Goal: Task Accomplishment & Management: Manage account settings

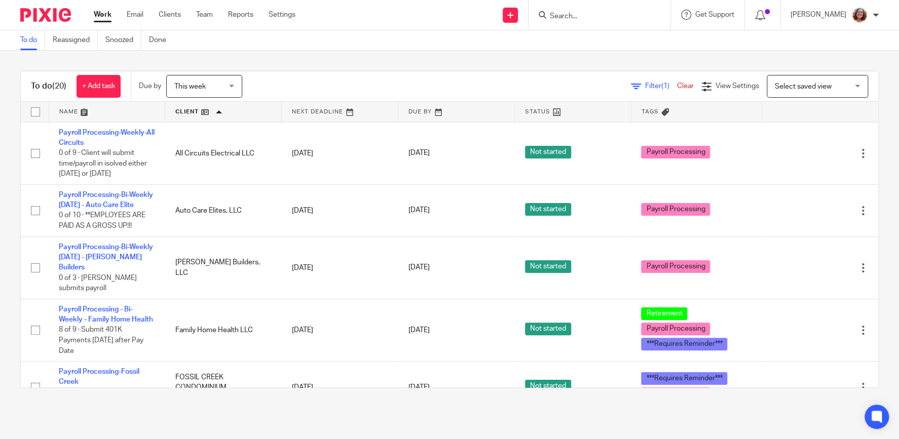
click at [824, 83] on span "Select saved view" at bounding box center [803, 86] width 57 height 7
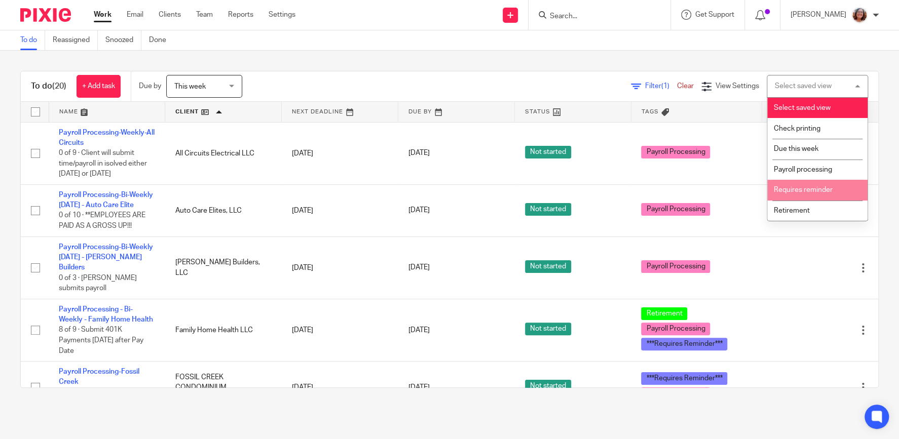
click at [828, 194] on span "Requires reminder" at bounding box center [803, 189] width 59 height 7
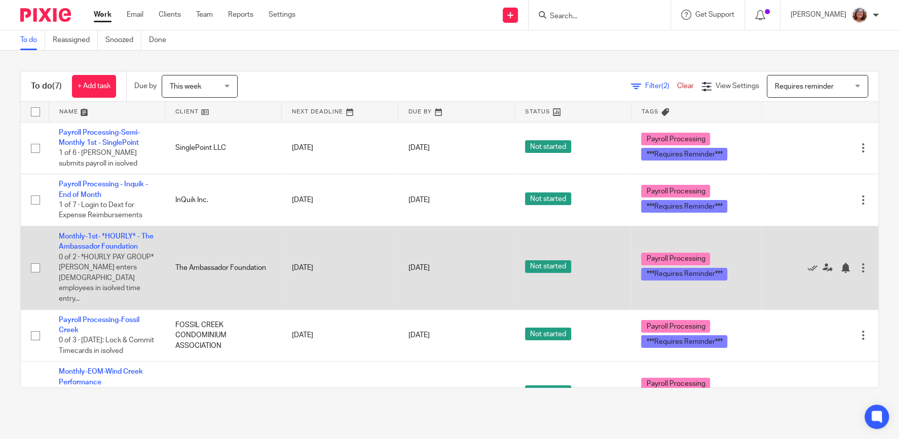
scroll to position [43, 0]
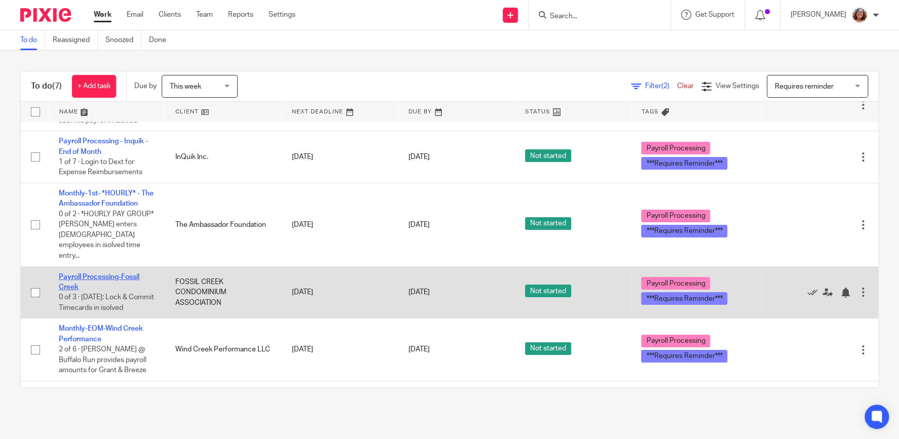
click at [117, 274] on link "Payroll Processing-Fossil Creek" at bounding box center [99, 282] width 81 height 17
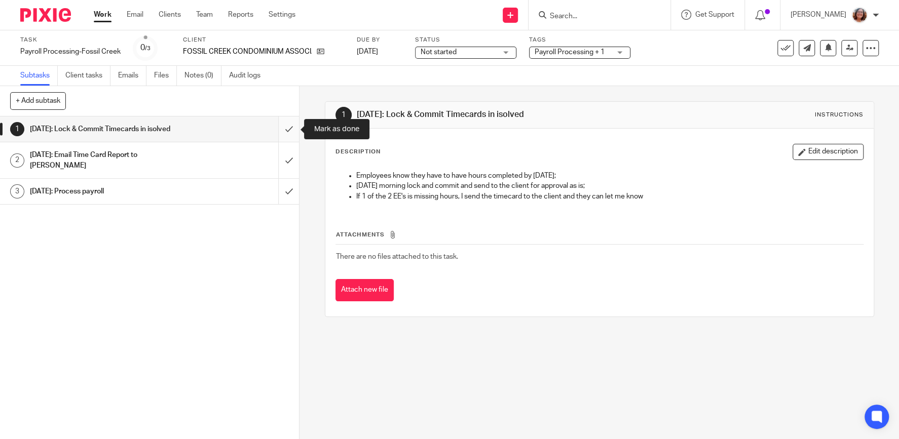
click at [287, 130] on input "submit" at bounding box center [149, 129] width 299 height 25
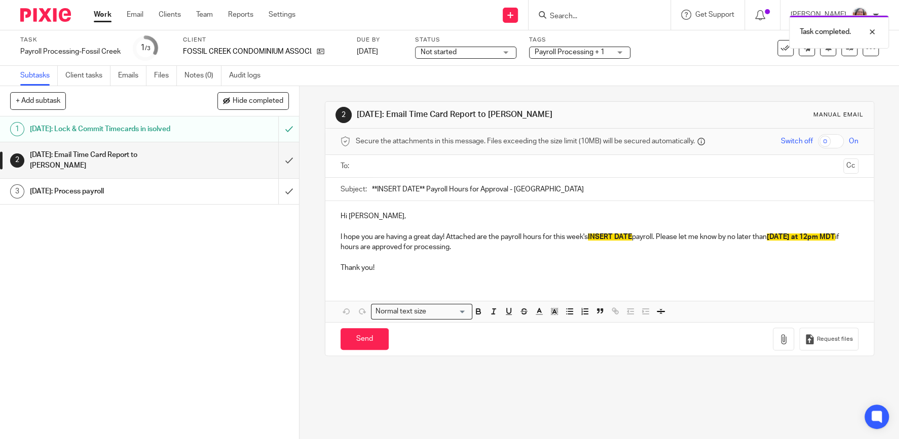
drag, startPoint x: 424, startPoint y: 188, endPoint x: 336, endPoint y: 187, distance: 88.2
click at [372, 187] on input "**INSERT DATE** Payroll Hours for Approval - Fossil Creek" at bounding box center [615, 189] width 486 height 23
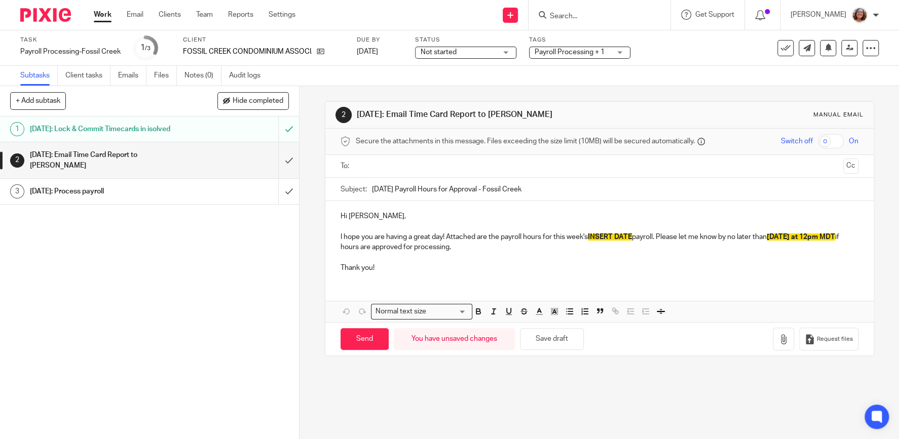
type input "8/29/25 Payroll Hours for Approval - Fossil Creek"
drag, startPoint x: 635, startPoint y: 234, endPoint x: 592, endPoint y: 235, distance: 42.6
click at [592, 235] on p "I hope you are having a great day! Attached are the payroll hours for this week…" at bounding box center [599, 242] width 518 height 21
click at [768, 283] on div "Hi Pamela, I hope you are having a great day! Attached are the payroll hours fo…" at bounding box center [599, 261] width 548 height 121
click at [340, 237] on div "Hi Pamela, I hope you are having a great day! Attached are the payroll hours fo…" at bounding box center [599, 241] width 548 height 80
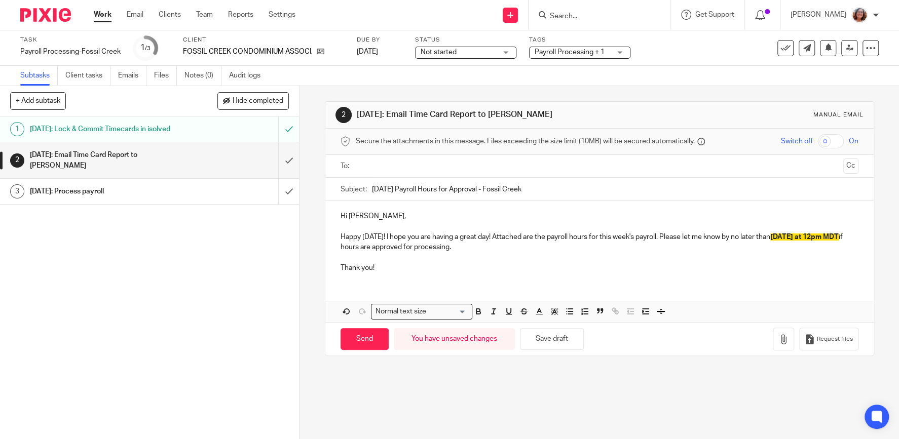
click at [370, 167] on input "text" at bounding box center [599, 167] width 480 height 12
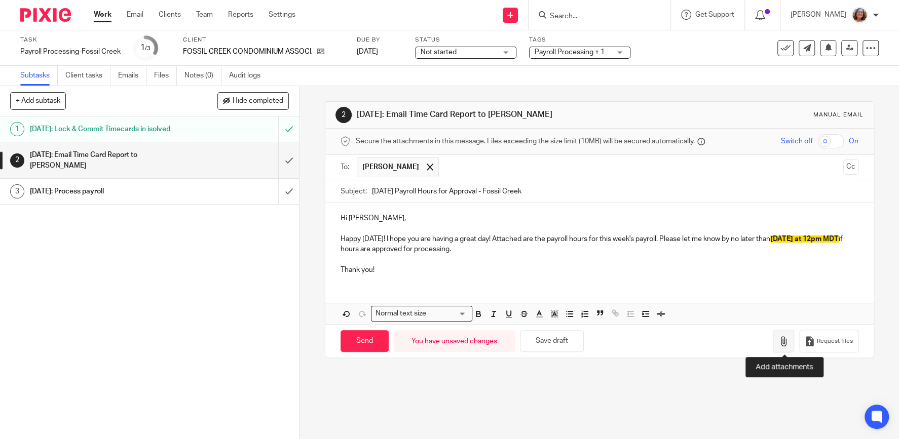
click at [781, 341] on icon "button" at bounding box center [783, 341] width 10 height 10
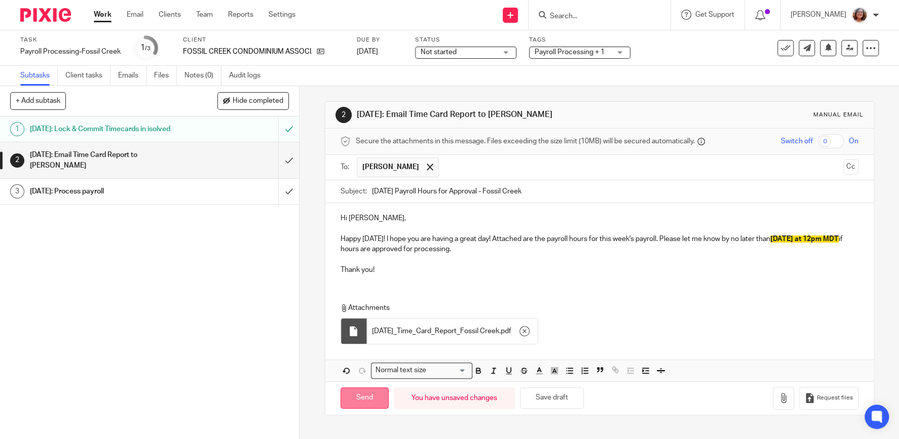
click at [365, 401] on input "Send" at bounding box center [364, 399] width 48 height 22
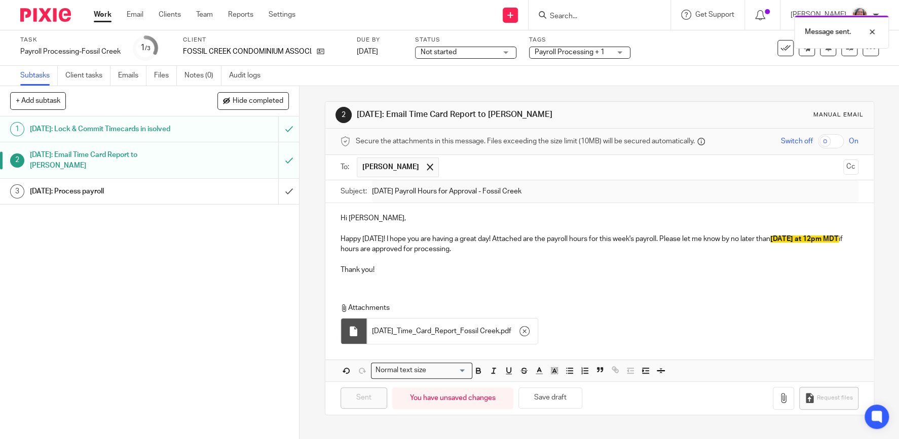
type input "Sent"
click at [102, 17] on link "Work" at bounding box center [103, 15] width 18 height 10
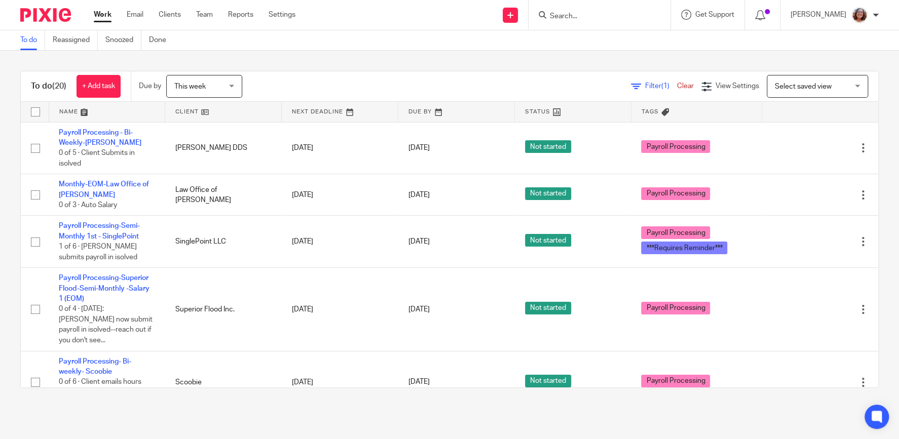
click at [182, 110] on link at bounding box center [223, 112] width 116 height 20
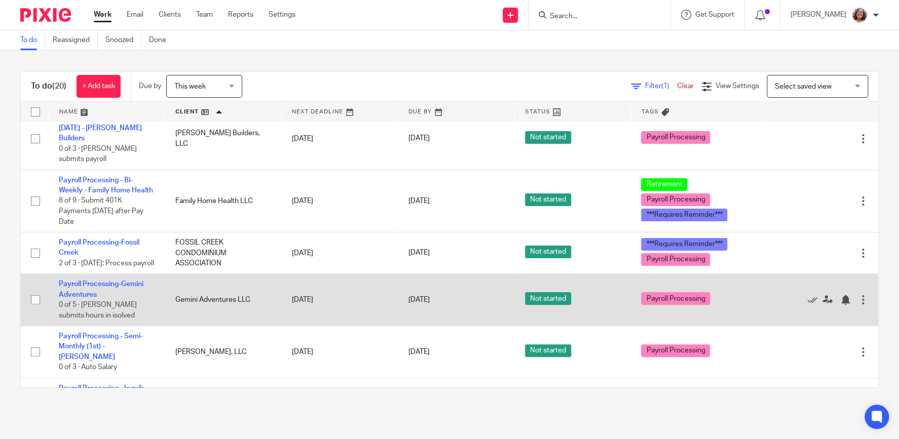
scroll to position [130, 0]
click at [105, 288] on link "Payroll Processing-Gemini Adventures" at bounding box center [101, 288] width 85 height 17
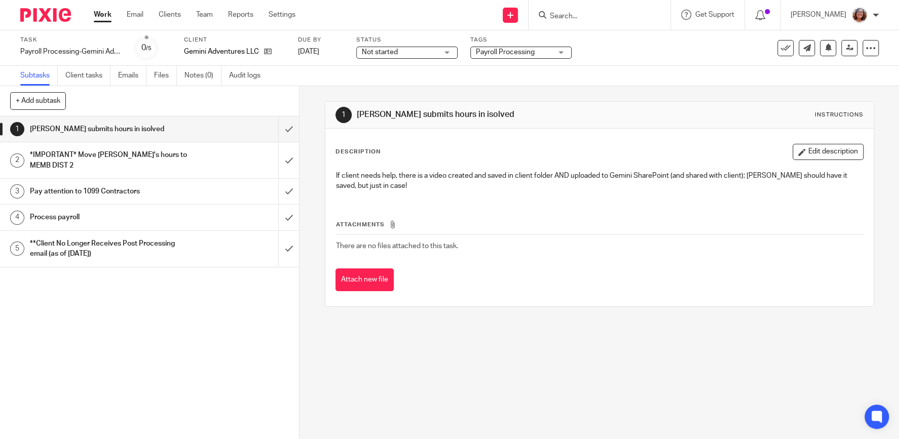
click at [195, 157] on div "*IMPORTANT* Move [PERSON_NAME]'s hours to MEMB DIST 2" at bounding box center [149, 160] width 239 height 26
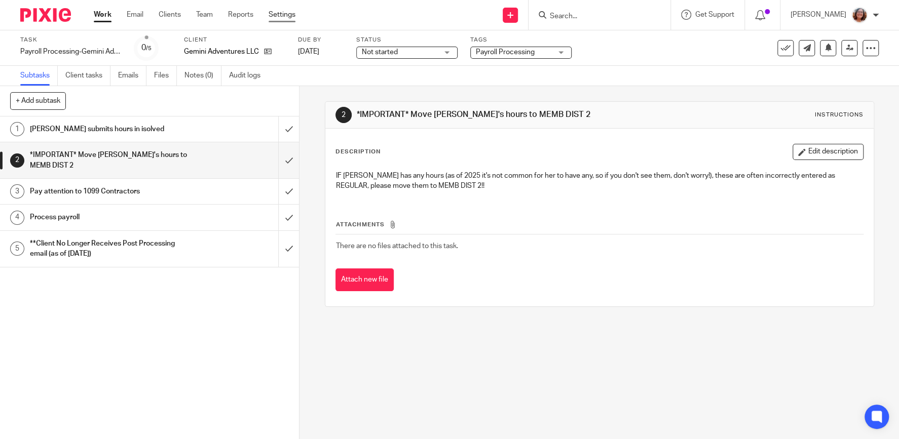
click at [282, 18] on link "Settings" at bounding box center [282, 15] width 27 height 10
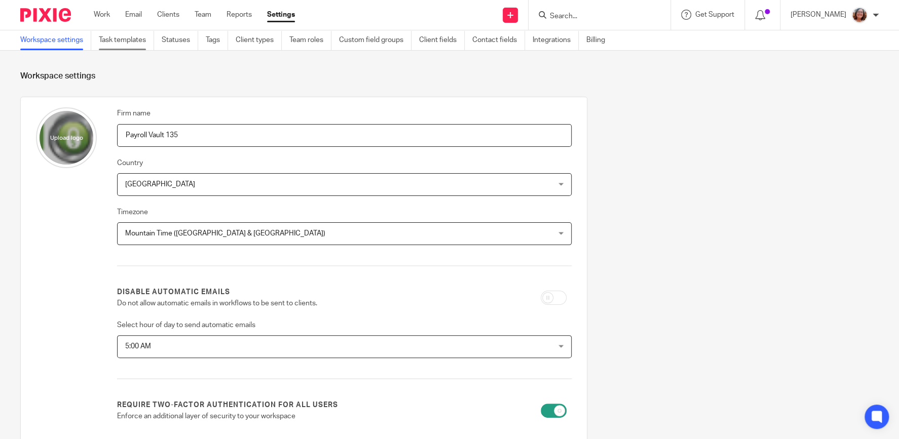
click at [131, 44] on link "Task templates" at bounding box center [126, 40] width 55 height 20
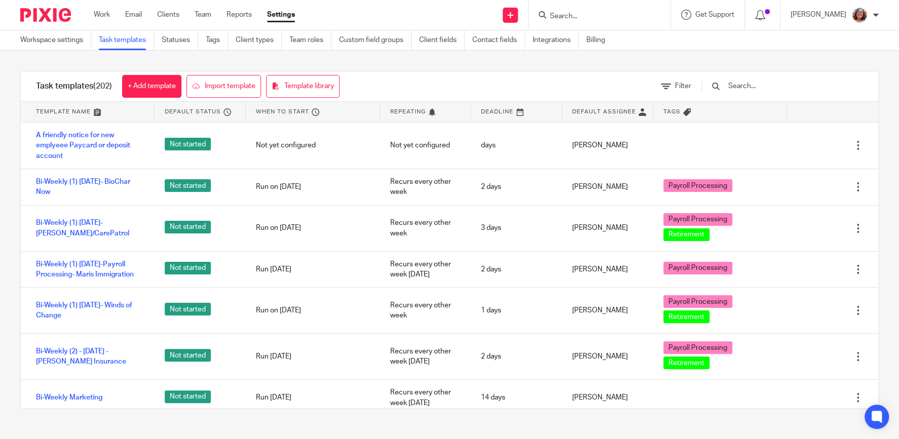
click at [749, 83] on input "text" at bounding box center [786, 86] width 118 height 11
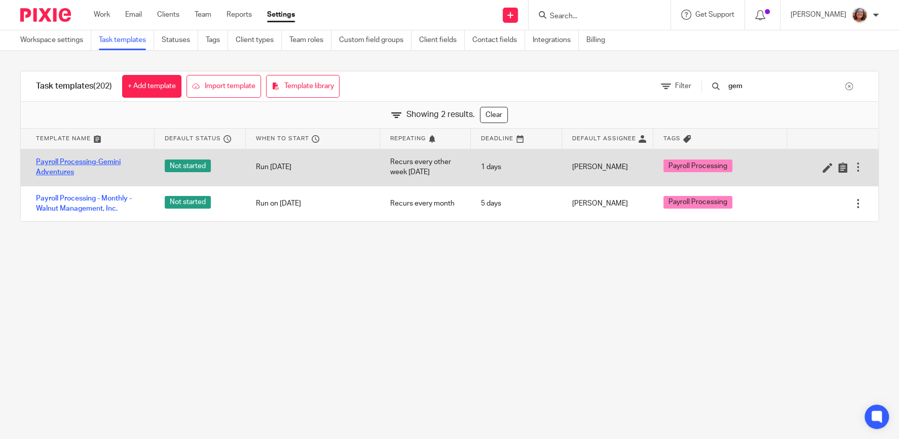
type input "gem"
click at [94, 164] on link "Payroll Processing-Gemini Adventures" at bounding box center [90, 167] width 108 height 21
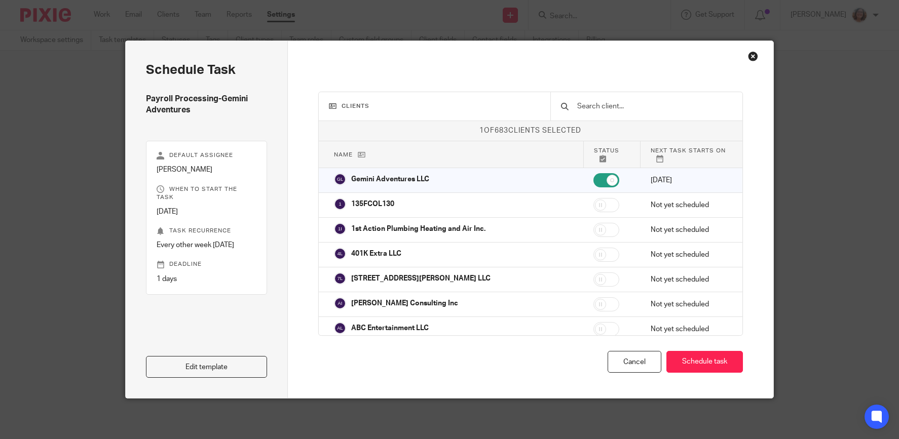
click at [197, 365] on link "Edit template" at bounding box center [206, 367] width 121 height 22
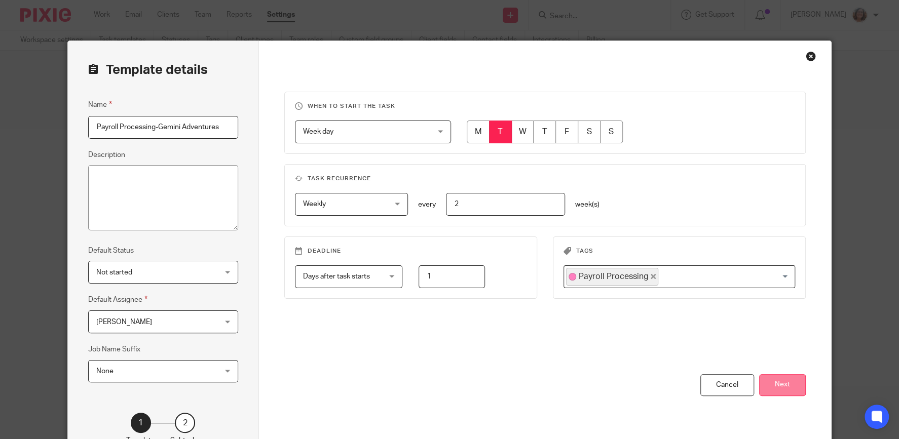
click at [793, 387] on button "Next" at bounding box center [782, 385] width 47 height 22
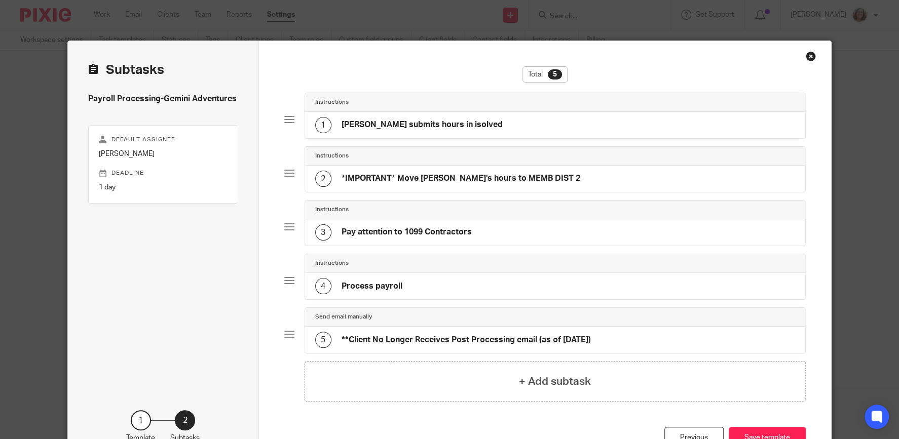
click at [417, 176] on h4 "*IMPORTANT* Move Kyla's hours to MEMB DIST 2" at bounding box center [460, 178] width 239 height 11
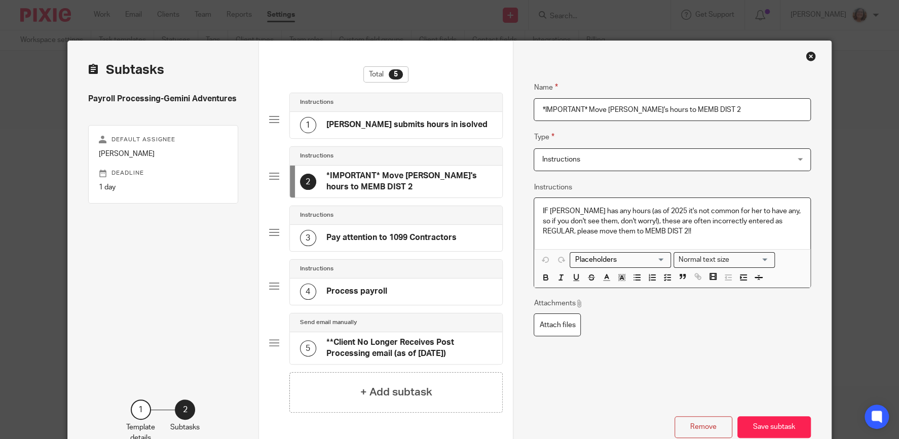
click at [540, 207] on div "IF Kyla has any hours (as of 2025 it's not common for her to have any, so if yo…" at bounding box center [672, 223] width 276 height 51
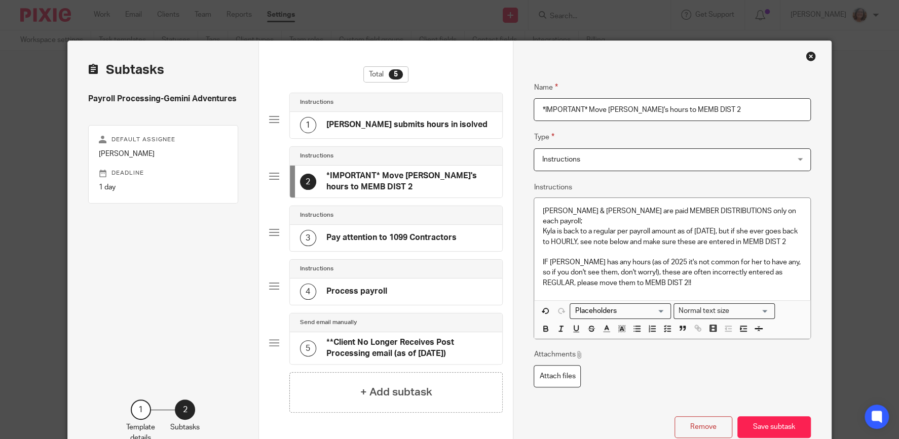
drag, startPoint x: 731, startPoint y: 103, endPoint x: 589, endPoint y: 106, distance: 141.9
click at [589, 106] on input "*IMPORTANT* Move Kyla's hours to MEMB DIST 2" at bounding box center [671, 109] width 277 height 23
drag, startPoint x: 588, startPoint y: 108, endPoint x: 522, endPoint y: 113, distance: 66.1
click at [533, 113] on input "*IMPORTANT* Kyla & Reid's MEMBR DIST" at bounding box center [671, 109] width 277 height 23
click at [700, 107] on input "*IMPORTANT* Kyla & Reid's MEMBR DIST" at bounding box center [671, 109] width 277 height 23
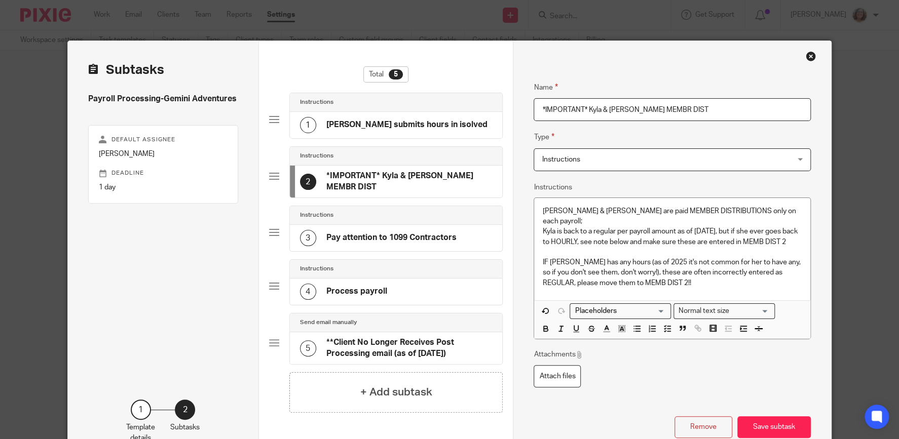
type input "*IMPORTANT* Kyla & Reid's MEMBR DIST"
click at [647, 368] on div "Attachments Attach files" at bounding box center [671, 369] width 277 height 38
drag, startPoint x: 759, startPoint y: 208, endPoint x: 523, endPoint y: 200, distance: 235.7
click at [523, 200] on div "Name Reid submits hours in isolved Type Instructions Instructions Instructions …" at bounding box center [672, 252] width 318 height 423
click at [543, 327] on icon "button" at bounding box center [545, 328] width 9 height 9
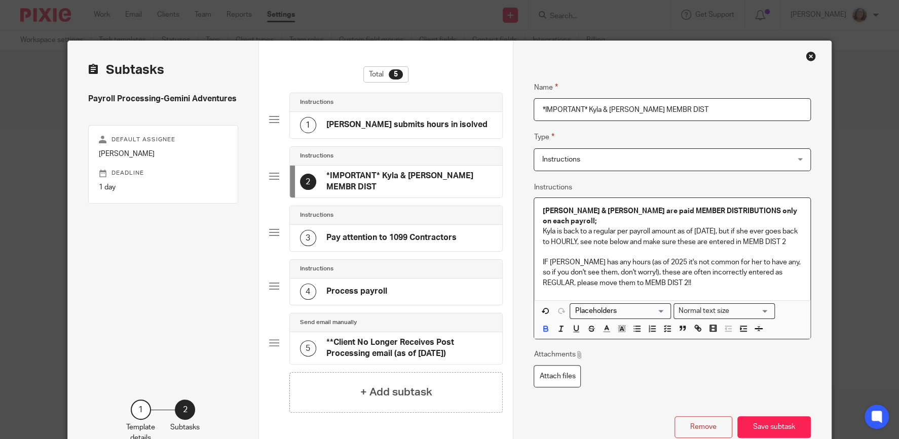
click at [638, 226] on p "Kyla is back to a regular per payroll amount as of June 2025, but if she ever g…" at bounding box center [671, 236] width 259 height 21
click at [540, 221] on div "Kyla & Reid are paid MEMBER DISTRIBUTIONS only on each payroll; Kyla is back to…" at bounding box center [672, 249] width 276 height 102
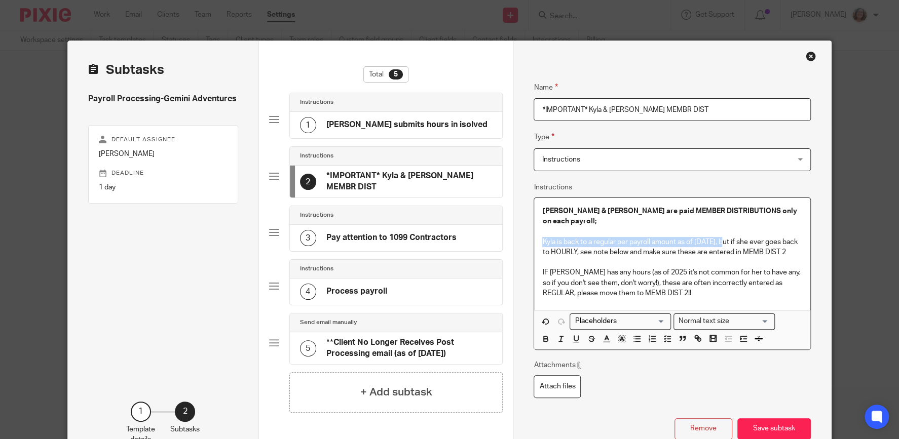
drag, startPoint x: 730, startPoint y: 231, endPoint x: 536, endPoint y: 234, distance: 193.5
click at [536, 234] on div "Kyla & Reid are paid MEMBER DISTRIBUTIONS only on each payroll; Kyla is back to…" at bounding box center [672, 254] width 276 height 112
click at [562, 341] on icon "button" at bounding box center [560, 338] width 9 height 9
click at [546, 339] on icon "button" at bounding box center [546, 340] width 4 height 3
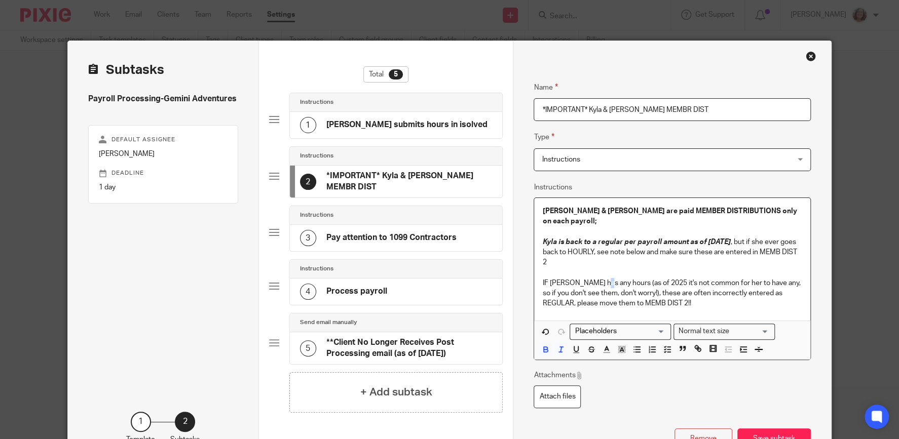
click at [601, 278] on p "IF Kyla has any hours (as of 2025 it's not common for her to have any, so if yo…" at bounding box center [671, 293] width 259 height 31
click at [744, 289] on p "IF Kyla has any hours (as of 2025 it's not common for her to have any, so if yo…" at bounding box center [671, 293] width 259 height 31
drag, startPoint x: 632, startPoint y: 282, endPoint x: 609, endPoint y: 271, distance: 25.4
click at [609, 278] on p "IF Kyla has any hours (as of 2025 it's not common for her to have any, so if yo…" at bounding box center [671, 293] width 259 height 31
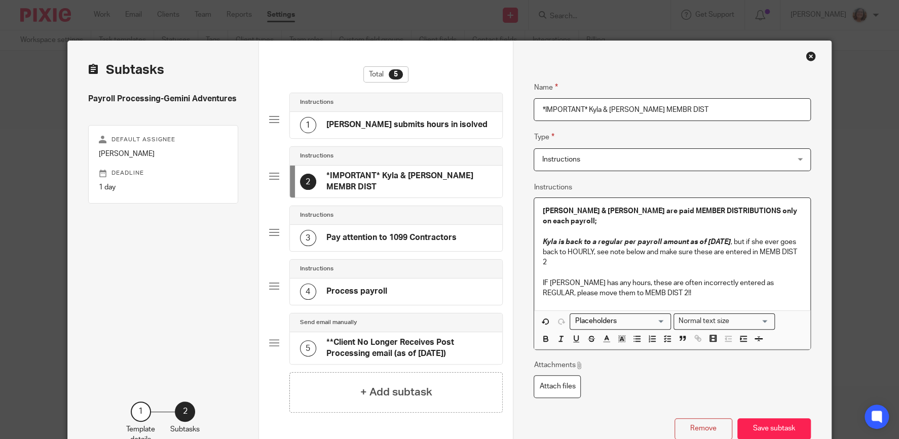
click at [727, 293] on div "Kyla & Reid are paid MEMBER DISTRIBUTIONS only on each payroll; Kyla is back to…" at bounding box center [672, 254] width 276 height 112
click at [761, 418] on button "Save subtask" at bounding box center [773, 429] width 73 height 22
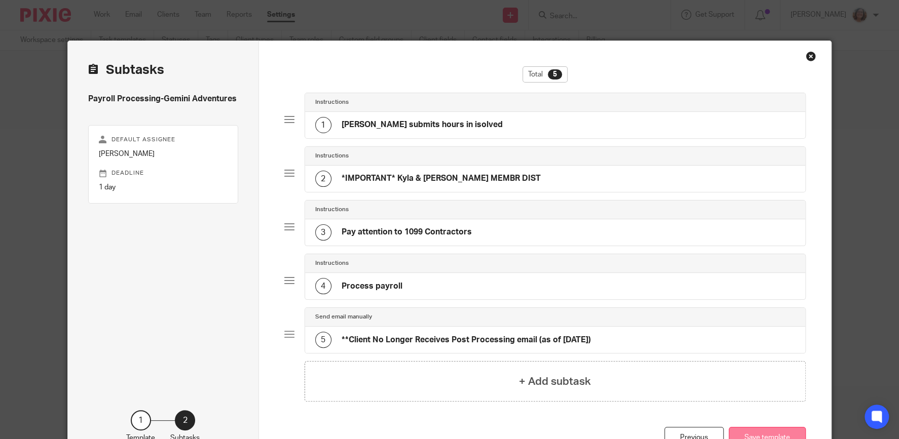
click at [768, 430] on button "Save template" at bounding box center [767, 438] width 77 height 22
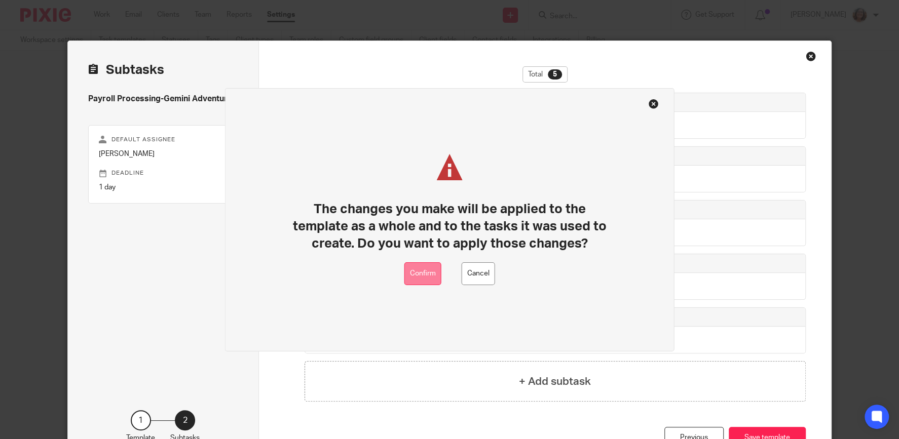
click at [435, 278] on button "Confirm" at bounding box center [422, 273] width 37 height 23
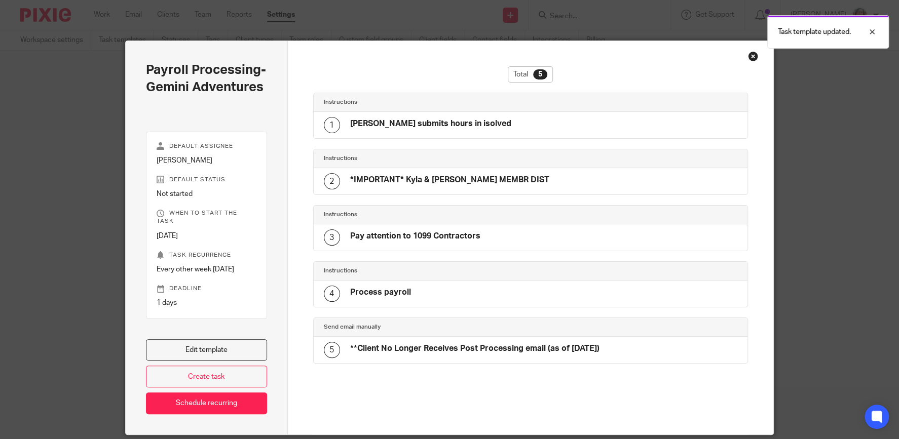
click at [752, 54] on div "Close this dialog window" at bounding box center [753, 56] width 10 height 10
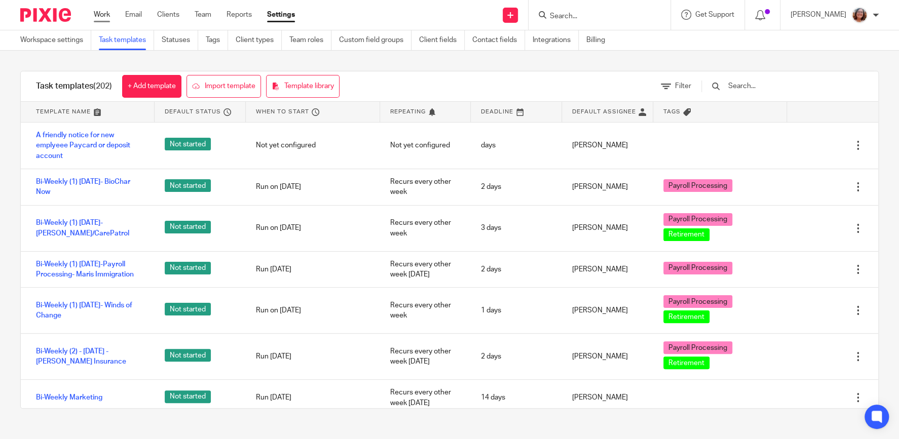
click at [95, 12] on link "Work" at bounding box center [102, 15] width 16 height 10
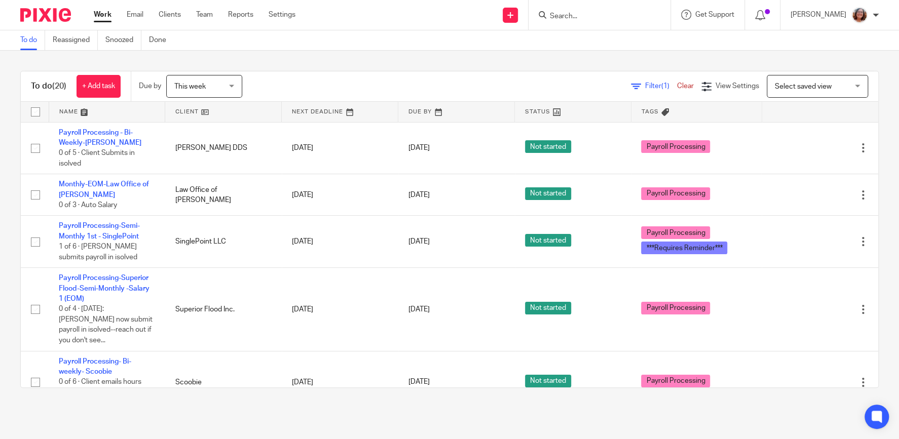
click at [192, 111] on link at bounding box center [223, 112] width 116 height 20
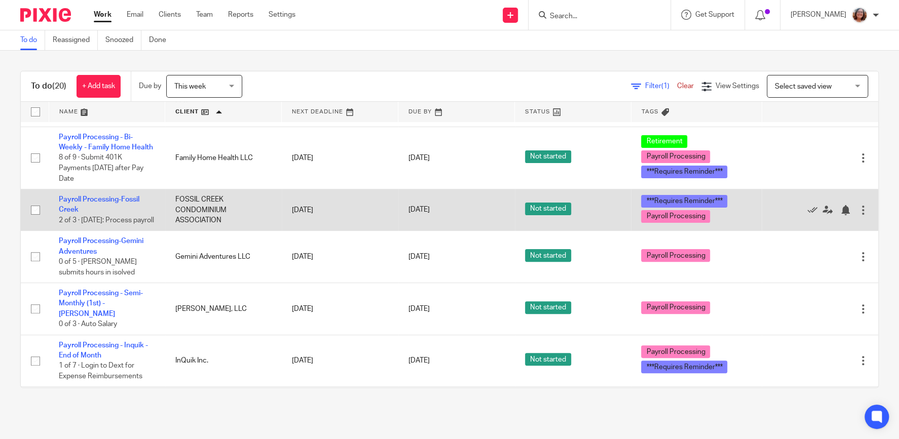
scroll to position [173, 0]
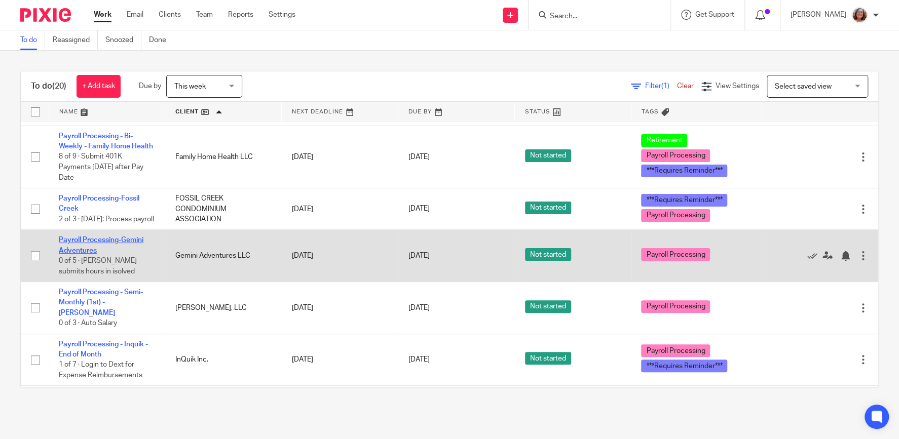
click at [113, 245] on link "Payroll Processing-Gemini Adventures" at bounding box center [101, 245] width 85 height 17
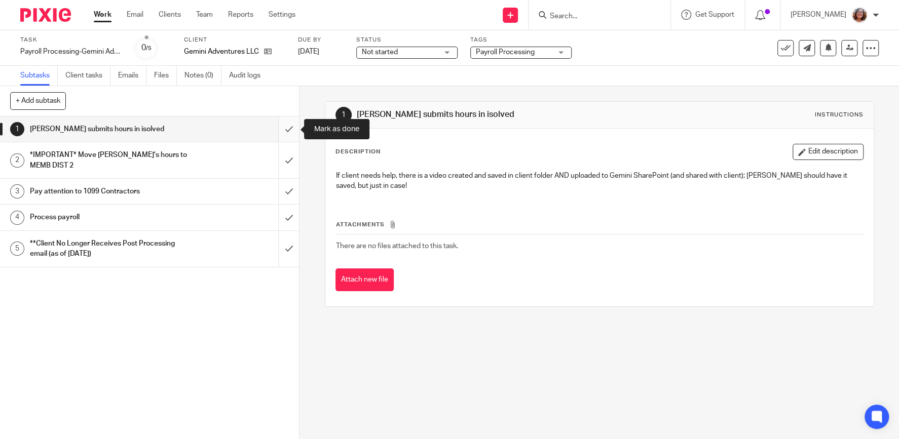
click at [285, 127] on input "submit" at bounding box center [149, 129] width 299 height 25
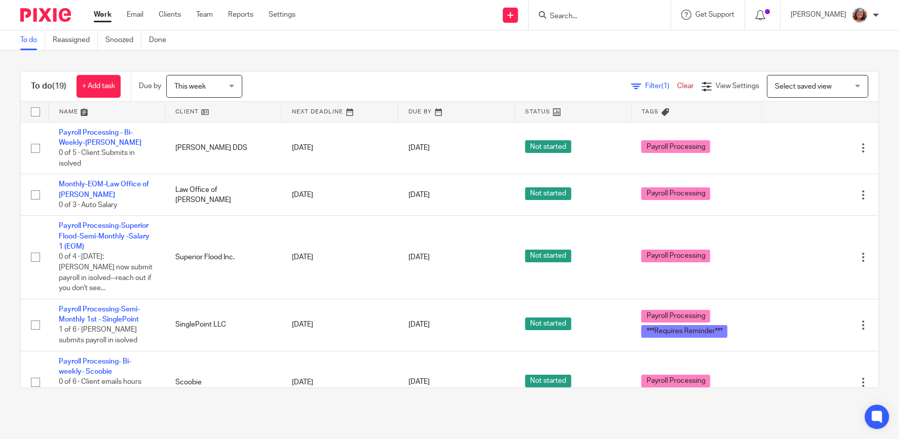
click at [190, 109] on link at bounding box center [223, 112] width 116 height 20
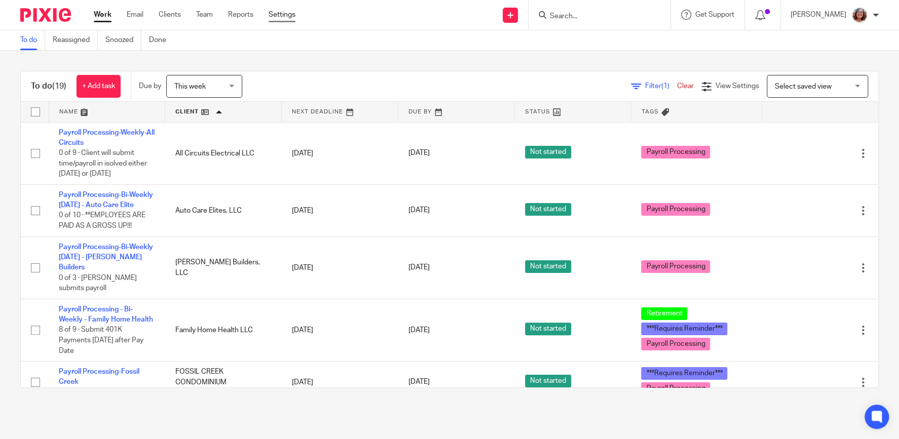
click at [285, 14] on link "Settings" at bounding box center [282, 15] width 27 height 10
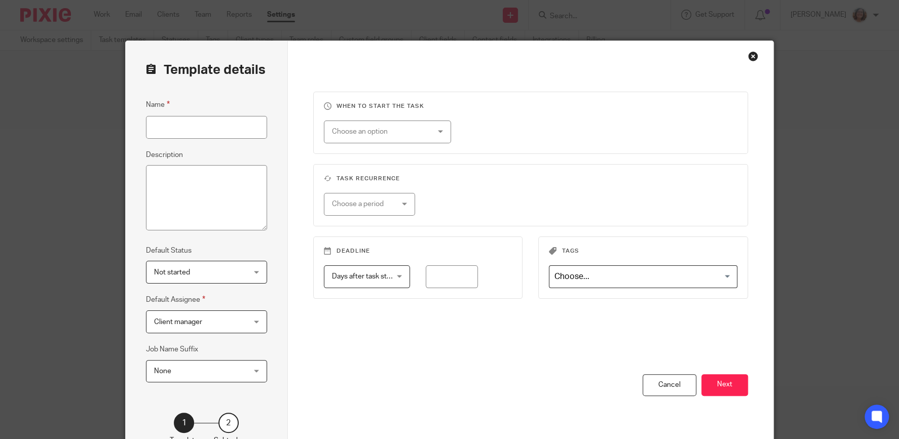
click at [223, 131] on input "Name" at bounding box center [206, 127] width 121 height 23
type input "S"
type input "Payroll Processing - Semi-Monthly 1st - [PERSON_NAME] Law"
click at [438, 132] on div "Choose an option" at bounding box center [387, 132] width 127 height 23
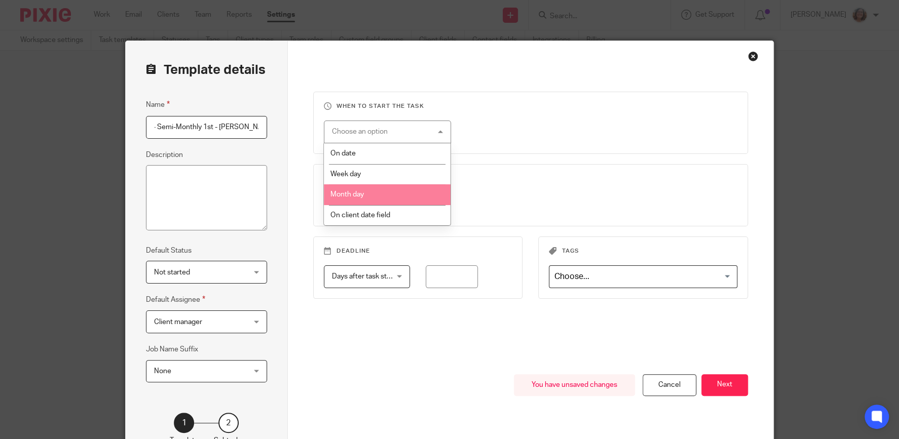
click at [391, 189] on li "Month day" at bounding box center [387, 194] width 126 height 21
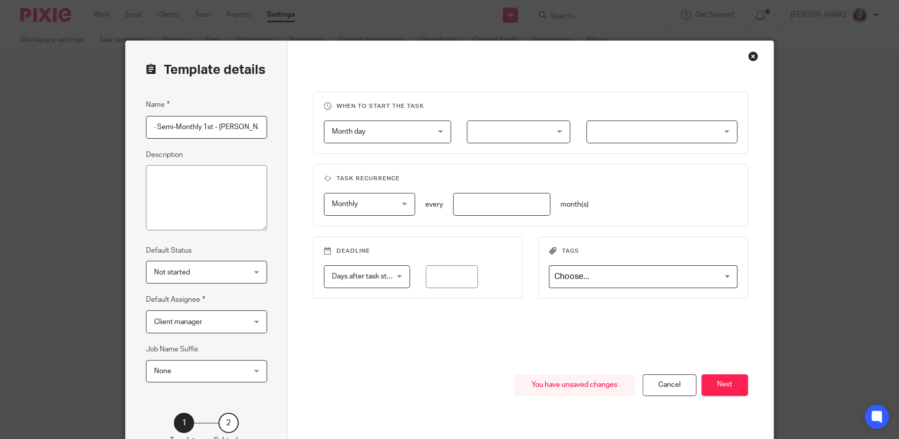
click at [560, 131] on div at bounding box center [518, 132] width 103 height 23
click at [436, 134] on div "Month day Month day" at bounding box center [387, 132] width 127 height 23
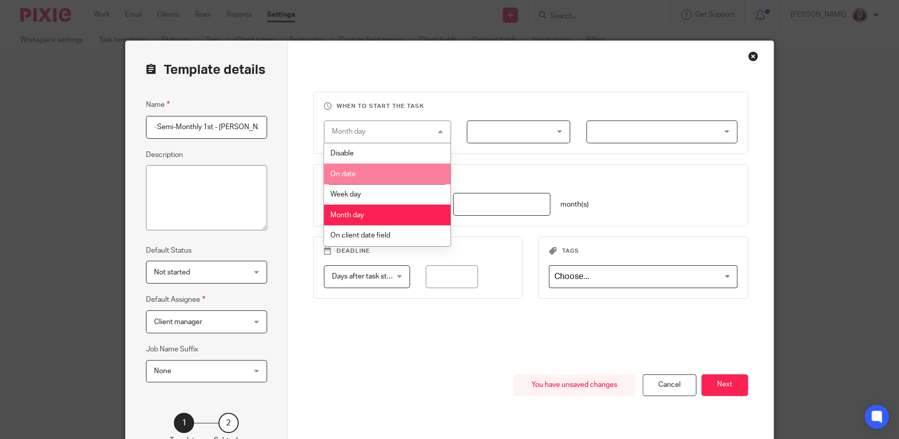
click at [389, 172] on li "On date" at bounding box center [387, 174] width 126 height 21
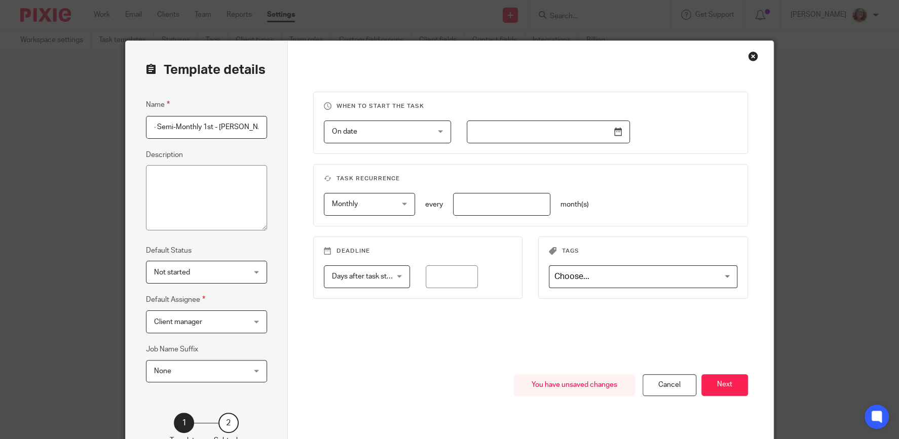
click at [619, 130] on input "text" at bounding box center [548, 132] width 163 height 23
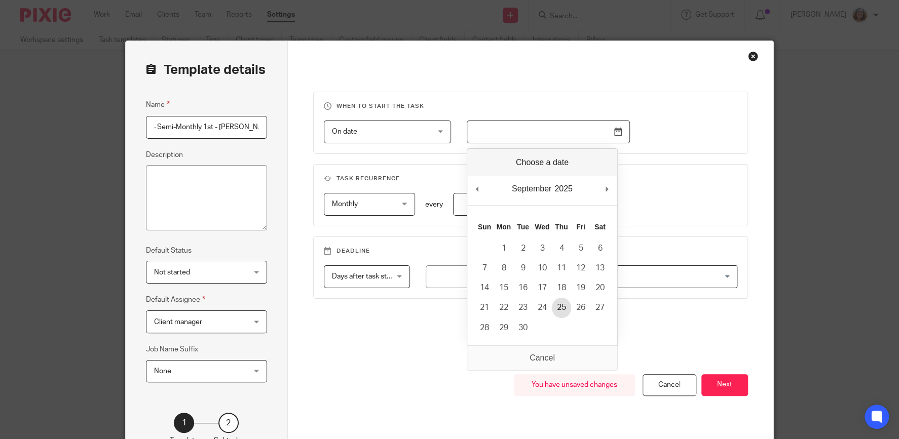
type input "2025-09-25"
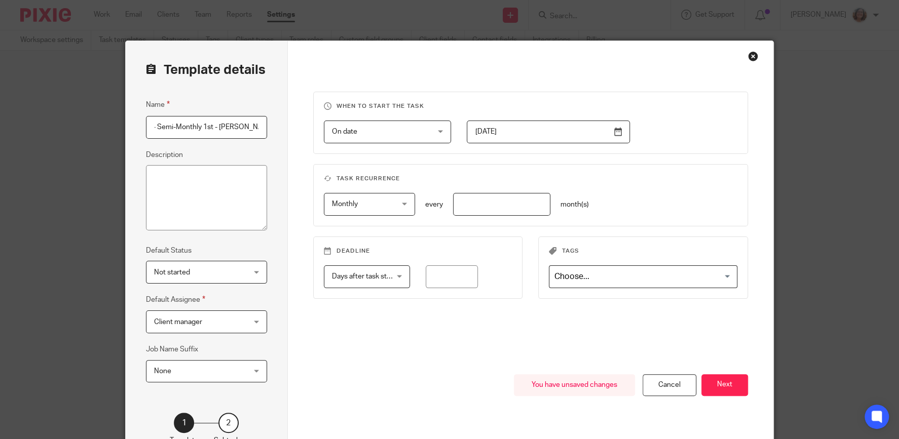
click at [505, 204] on input "number" at bounding box center [501, 204] width 97 height 23
type input "1"
click at [625, 282] on input "Search for option" at bounding box center [640, 277] width 181 height 18
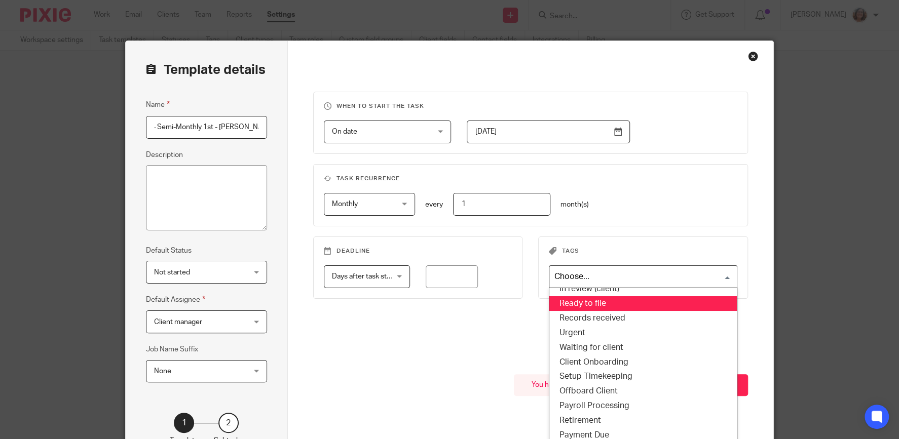
scroll to position [33, 0]
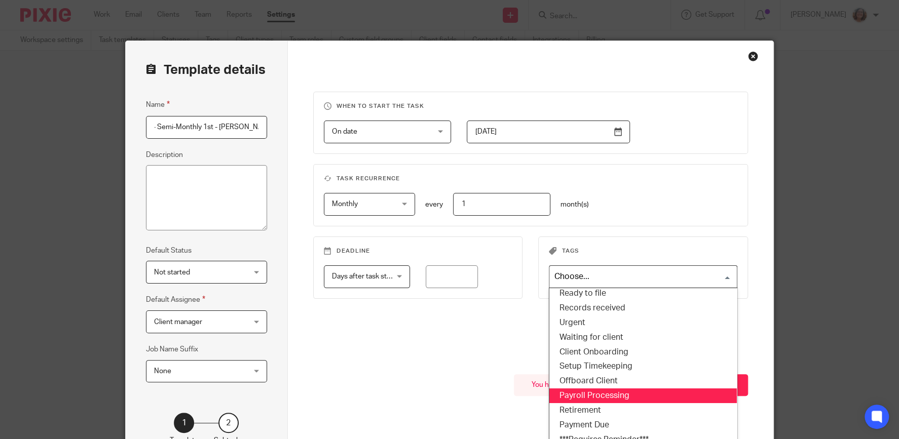
click at [619, 393] on li "Payroll Processing" at bounding box center [642, 396] width 187 height 15
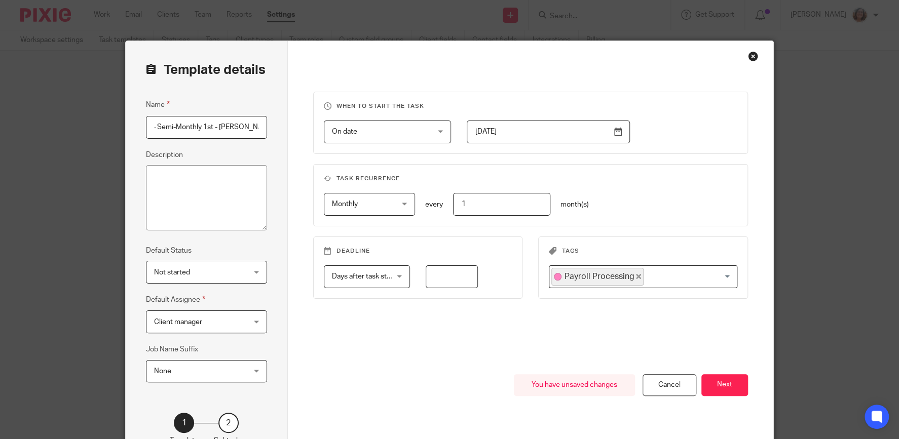
click at [445, 273] on input "number" at bounding box center [452, 276] width 52 height 23
click at [440, 325] on div "When to start the task On date On date Disable On date Week day Month day On cl…" at bounding box center [530, 233] width 435 height 283
drag, startPoint x: 447, startPoint y: 276, endPoint x: 357, endPoint y: 278, distance: 90.2
click at [426, 278] on input "2" at bounding box center [452, 276] width 52 height 23
type input "1"
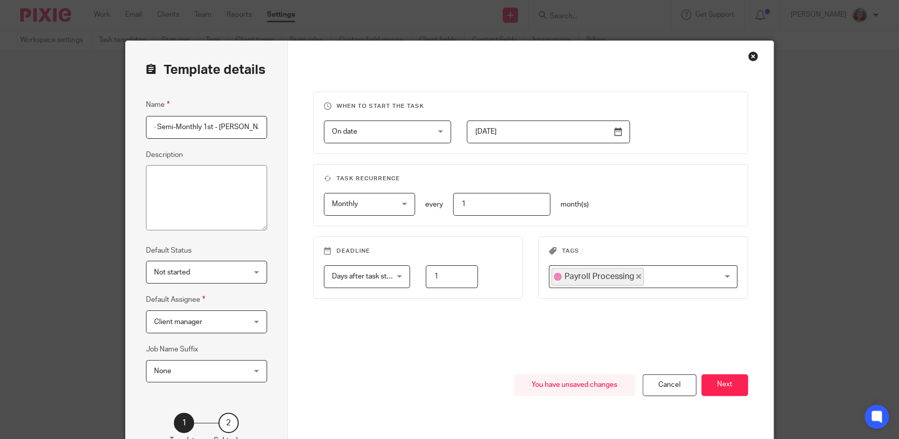
click at [457, 341] on div "When to start the task On date On date Disable On date Week day Month day On cl…" at bounding box center [530, 233] width 435 height 283
click at [740, 388] on button "Next" at bounding box center [724, 385] width 47 height 22
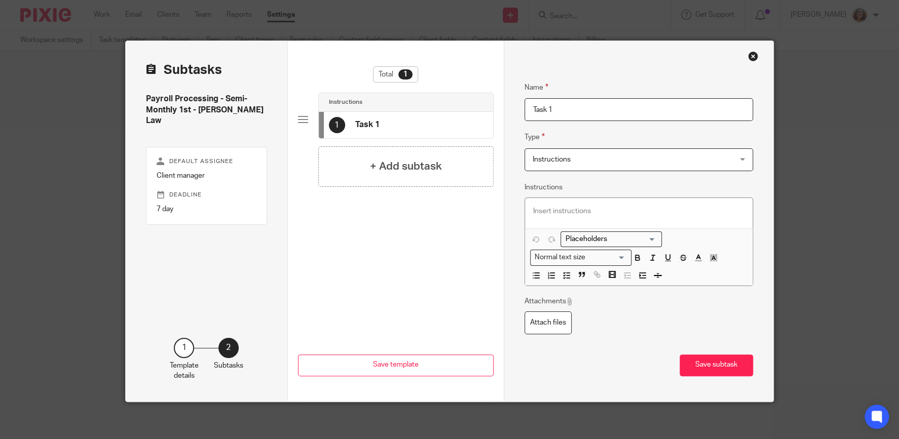
drag, startPoint x: 496, startPoint y: 108, endPoint x: 438, endPoint y: 105, distance: 57.8
click at [524, 109] on input "Task 1" at bounding box center [638, 109] width 229 height 23
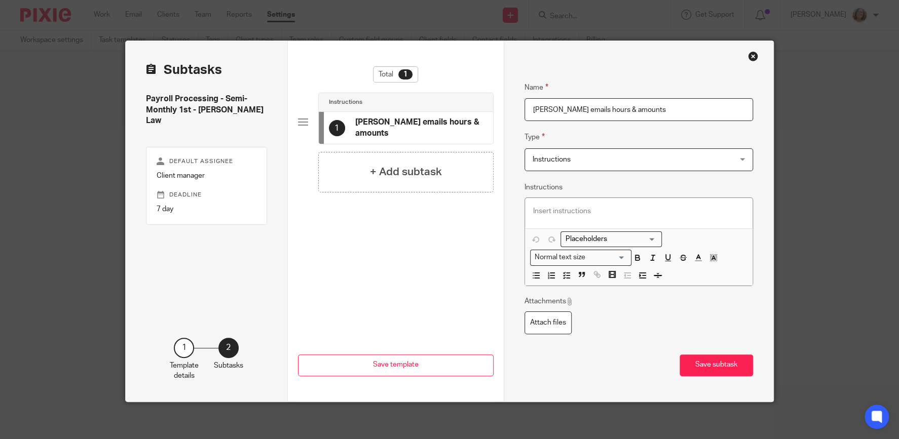
type input "Colleen emails hours & amounts"
click at [567, 208] on p at bounding box center [639, 211] width 212 height 10
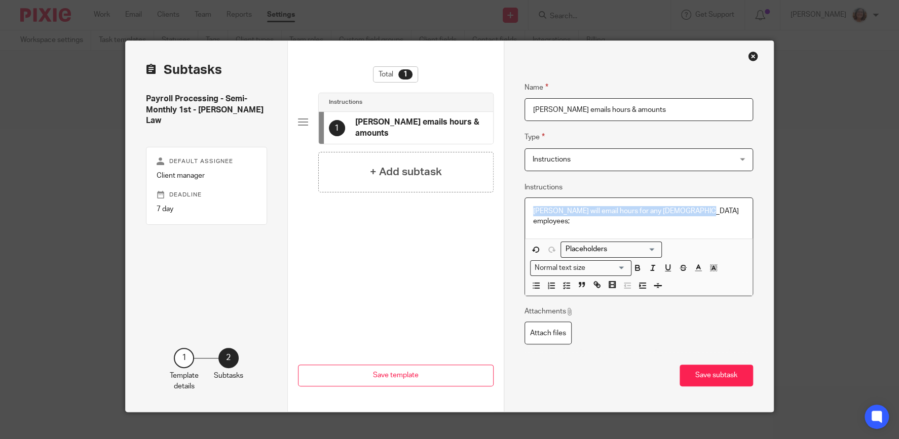
drag, startPoint x: 700, startPoint y: 210, endPoint x: 516, endPoint y: 211, distance: 183.9
click at [516, 211] on div "Name Colleen emails hours & amounts Type Instructions Instructions Instructions…" at bounding box center [639, 226] width 270 height 371
drag, startPoint x: 592, startPoint y: 210, endPoint x: 526, endPoint y: 209, distance: 65.4
click at [526, 209] on div "Hourly Employees: Colleen emails their hours; if they are not included on the e…" at bounding box center [639, 218] width 228 height 41
click at [534, 286] on line "button" at bounding box center [536, 286] width 5 height 0
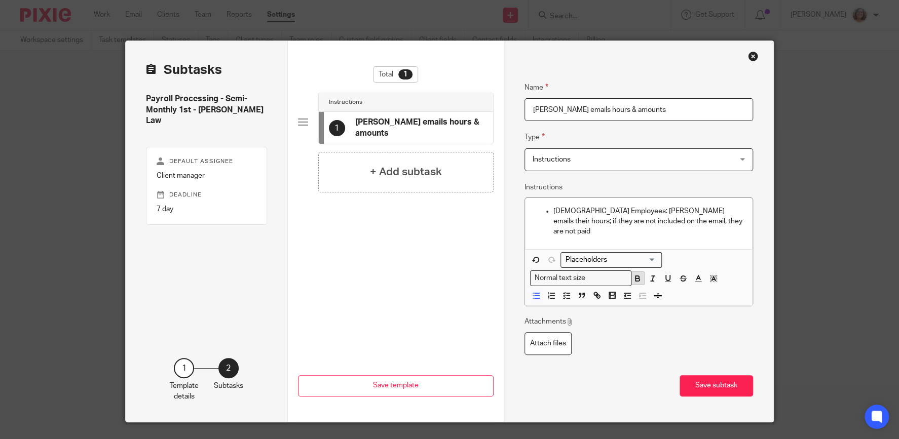
click at [638, 279] on icon "button" at bounding box center [637, 280] width 4 height 3
click at [692, 223] on p "Hourly Employees: Colleen emails their hours; if they are not included on the e…" at bounding box center [648, 221] width 191 height 31
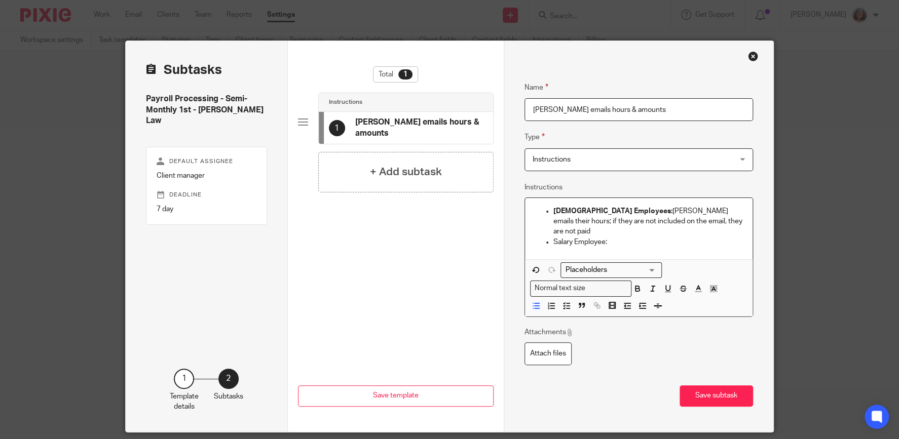
click at [617, 237] on p "Salary Employee:" at bounding box center [648, 242] width 191 height 10
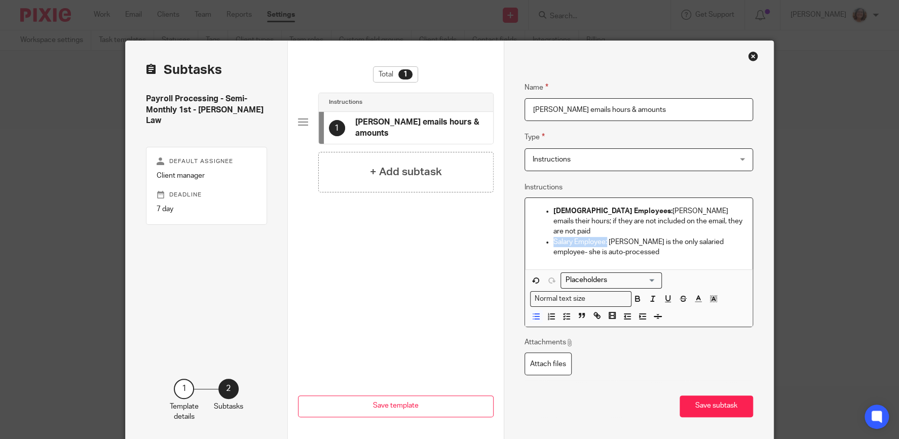
drag, startPoint x: 607, startPoint y: 231, endPoint x: 554, endPoint y: 233, distance: 53.7
click at [554, 237] on p "Salary Employee: Katie Wagner is the only salaried employee- she is auto-proces…" at bounding box center [648, 247] width 191 height 21
click at [638, 299] on icon "button" at bounding box center [637, 300] width 4 height 3
click at [664, 241] on p "Salary Employee: Katie Wagner is the only salaried employee- she is auto-proces…" at bounding box center [648, 247] width 191 height 21
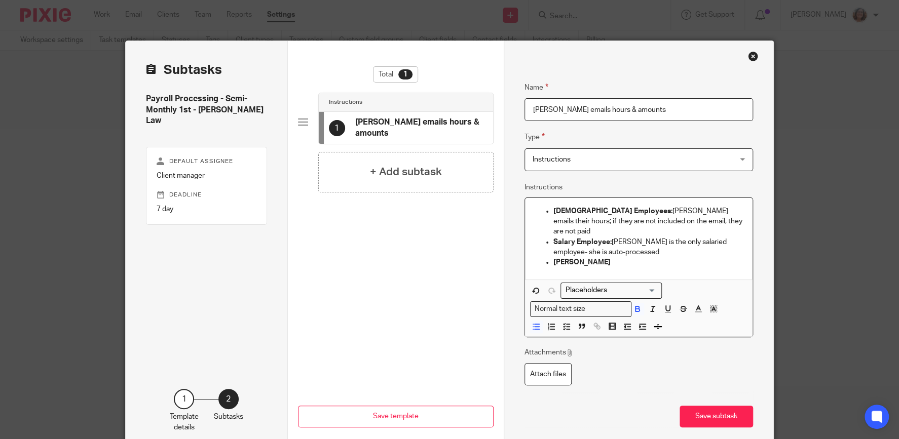
click at [558, 107] on input "Colleen emails hours & amounts" at bounding box center [638, 109] width 229 height 23
type input "Colleen (owner) emails hours & amounts"
click at [587, 257] on p "Colleen" at bounding box center [648, 262] width 191 height 10
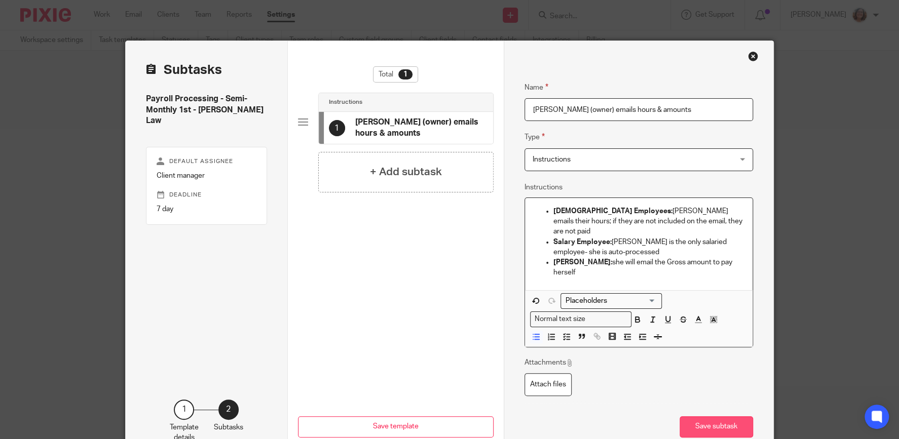
click at [717, 416] on button "Save subtask" at bounding box center [715, 427] width 73 height 22
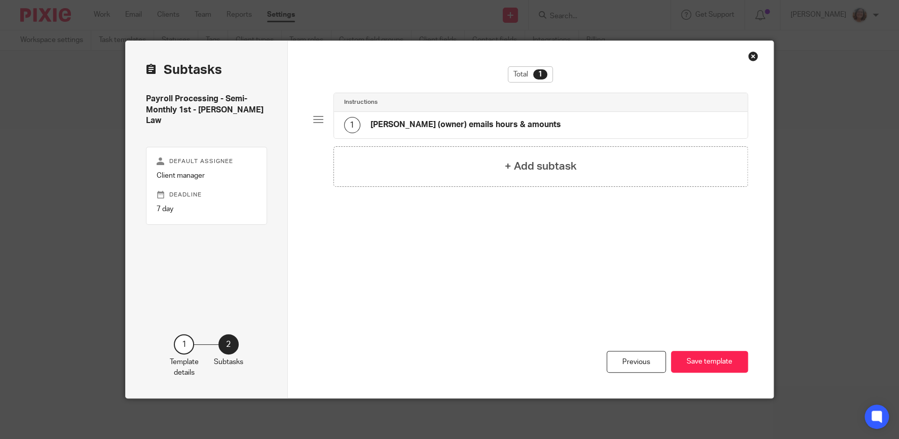
click at [496, 155] on div "+ Add subtask" at bounding box center [540, 166] width 415 height 41
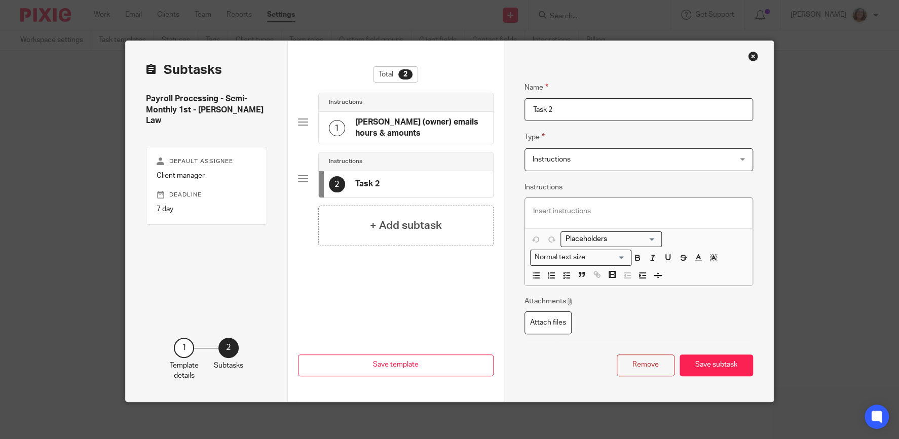
drag, startPoint x: 561, startPoint y: 105, endPoint x: 477, endPoint y: 108, distance: 84.1
click at [524, 108] on input "Task 2" at bounding box center [638, 109] width 229 height 23
type input "Save the email in the client folder"
click at [574, 214] on p at bounding box center [639, 211] width 212 height 10
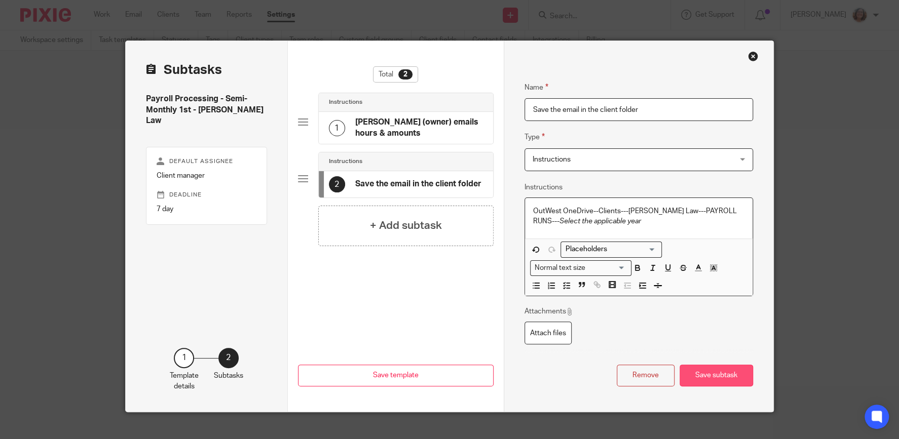
click at [719, 374] on button "Save subtask" at bounding box center [715, 376] width 73 height 22
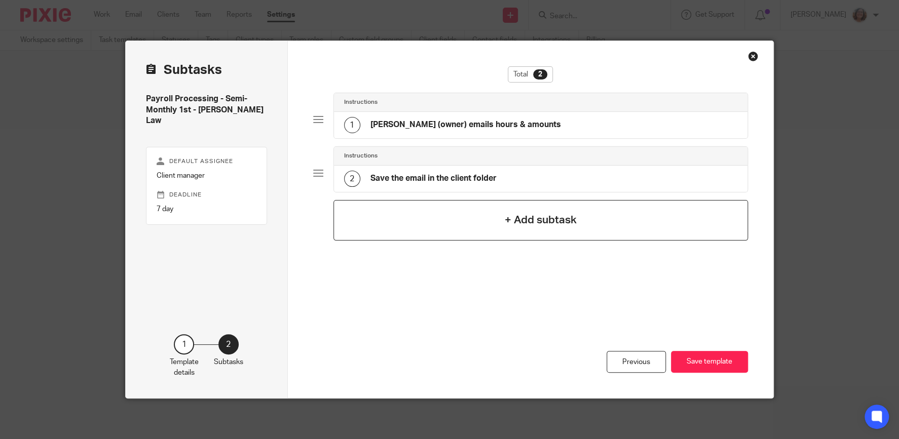
click at [537, 221] on h4 "+ Add subtask" at bounding box center [541, 220] width 72 height 16
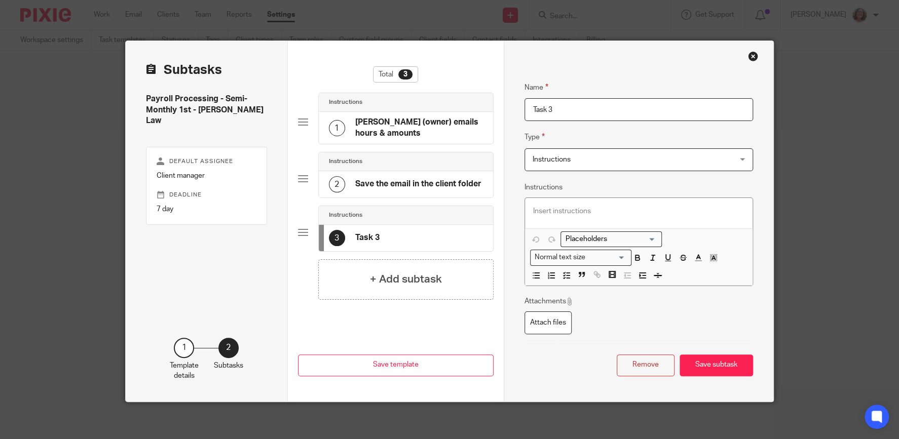
drag, startPoint x: 577, startPoint y: 109, endPoint x: 486, endPoint y: 111, distance: 90.7
click at [524, 111] on input "Task 3" at bounding box center [638, 109] width 229 height 23
type input "Enter payroll"
click at [437, 130] on h4 "[PERSON_NAME] (owner) emails hours & amounts" at bounding box center [419, 128] width 128 height 22
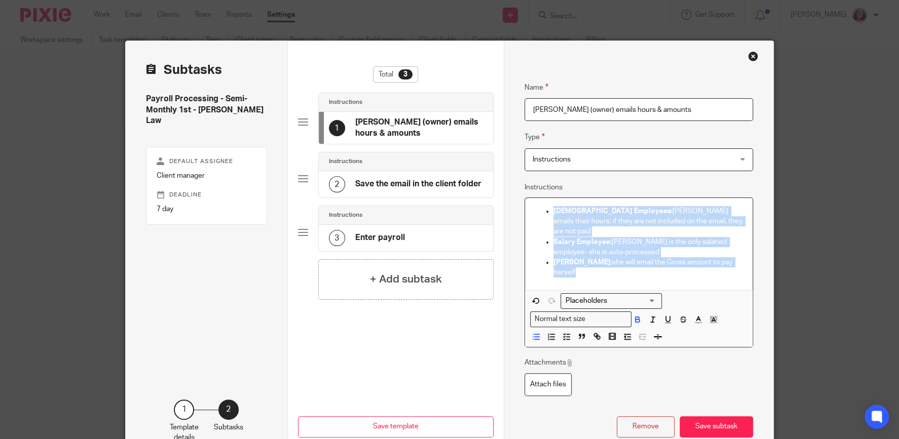
drag, startPoint x: 735, startPoint y: 253, endPoint x: 539, endPoint y: 209, distance: 201.6
click at [539, 209] on ul "Hourly Employees: Colleen emails their hours; if they are not included on the e…" at bounding box center [639, 242] width 212 height 72
copy ul "Hourly Employees: Colleen emails their hours; if they are not included on the e…"
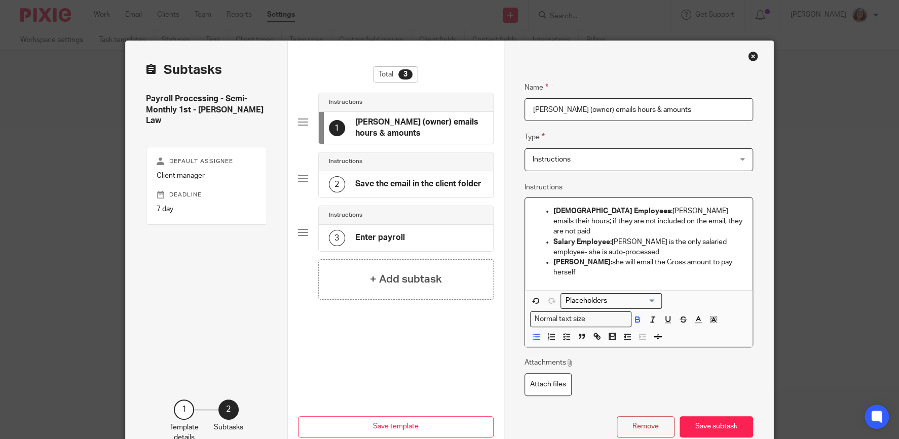
click at [395, 236] on h4 "Enter payroll" at bounding box center [380, 238] width 50 height 11
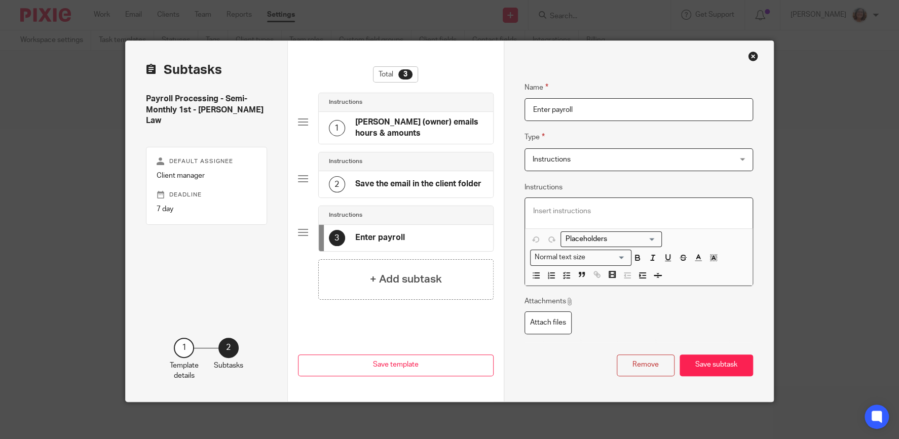
click at [547, 209] on p at bounding box center [639, 211] width 212 height 10
paste div
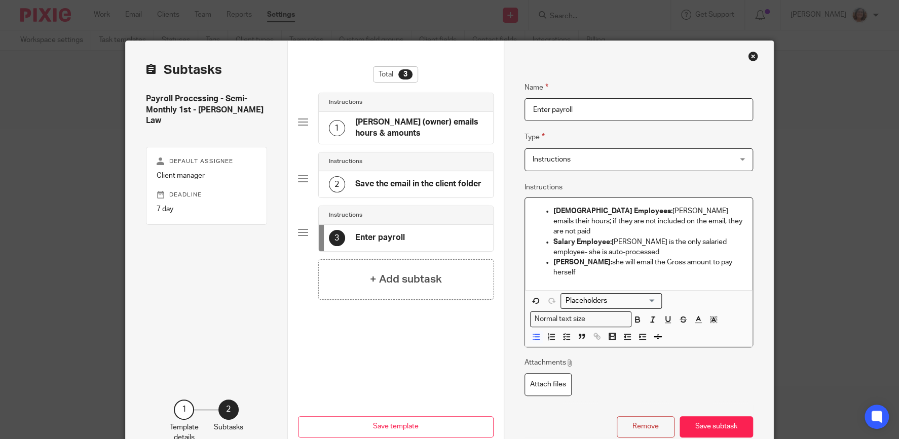
click at [732, 257] on p "Colleen: she will email the Gross amount to pay herself" at bounding box center [648, 267] width 191 height 21
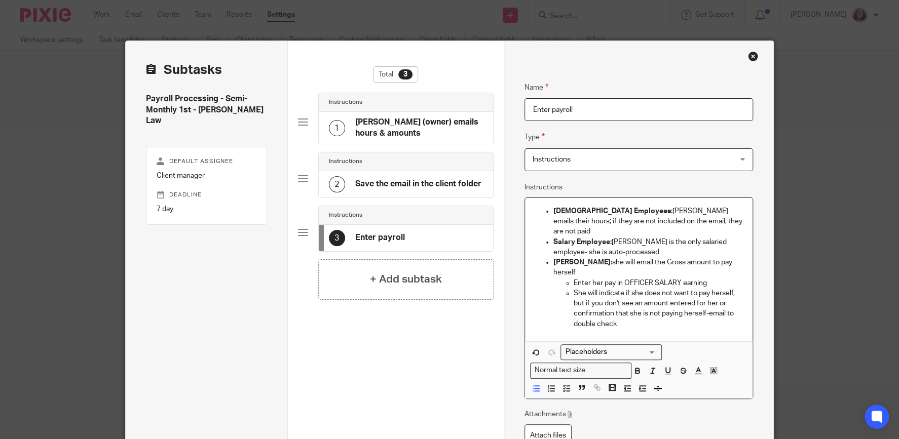
click at [696, 220] on p "Hourly Employees: Colleen emails their hours; if they are not included on the e…" at bounding box center [648, 221] width 191 height 31
click at [677, 239] on p "Salary Employee: Katie Wagner is the only salaried employee- she is auto-proces…" at bounding box center [648, 247] width 191 height 21
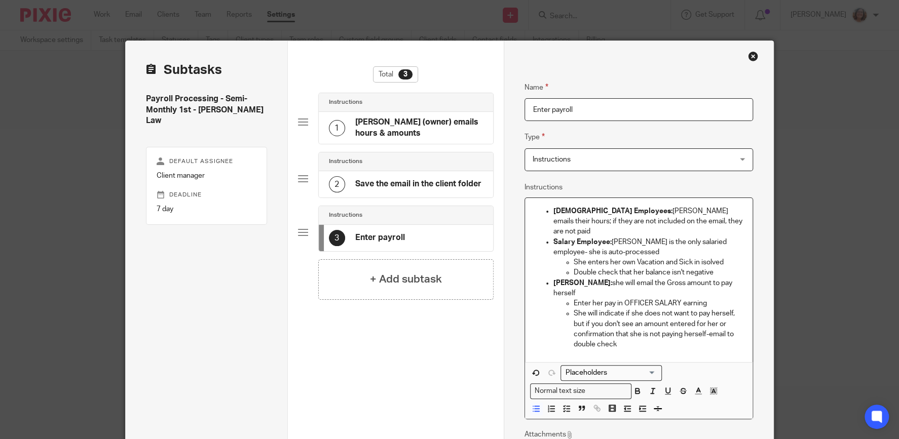
click at [630, 323] on p "She will indicate if she does not want to pay herself, but if you don't see an …" at bounding box center [658, 329] width 171 height 41
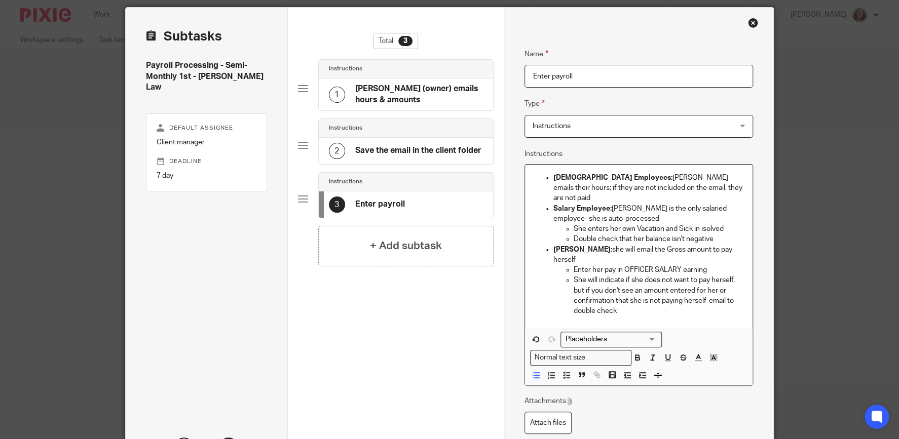
scroll to position [49, 0]
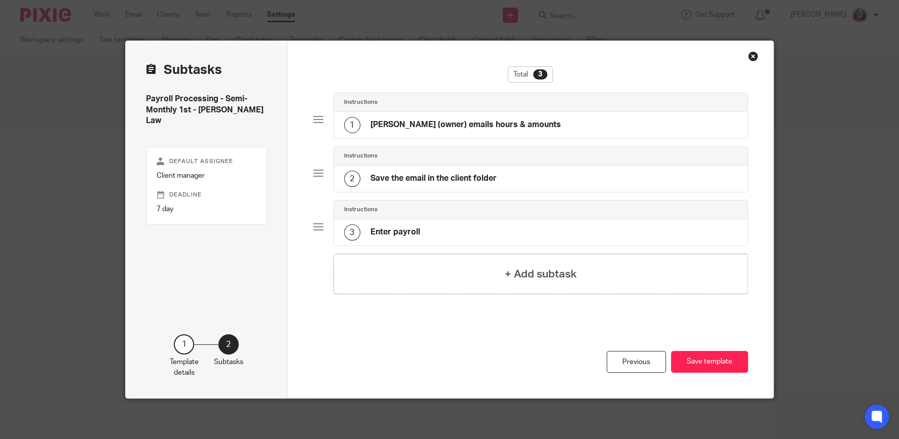
scroll to position [0, 0]
click at [549, 271] on h4 "+ Add subtask" at bounding box center [541, 274] width 72 height 16
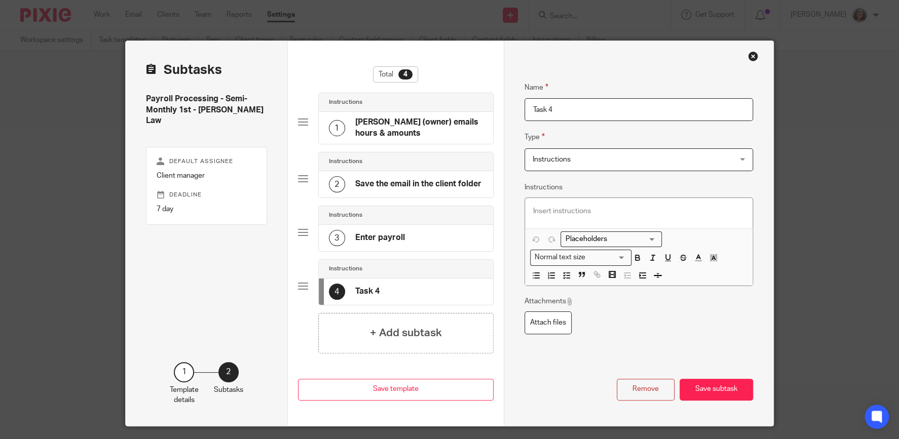
drag, startPoint x: 563, startPoint y: 110, endPoint x: 456, endPoint y: 113, distance: 107.5
click at [524, 113] on input "Task 4" at bounding box center [638, 109] width 229 height 23
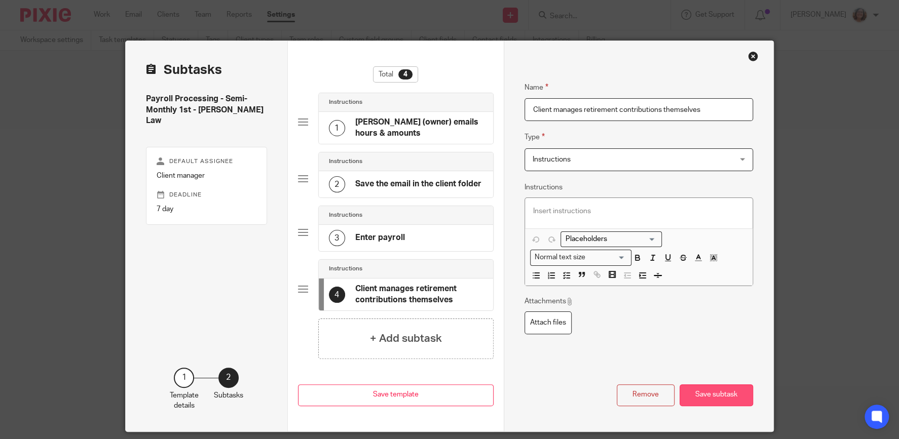
type input "Client manages retirement contributions themselves"
click at [747, 397] on button "Save subtask" at bounding box center [715, 396] width 73 height 22
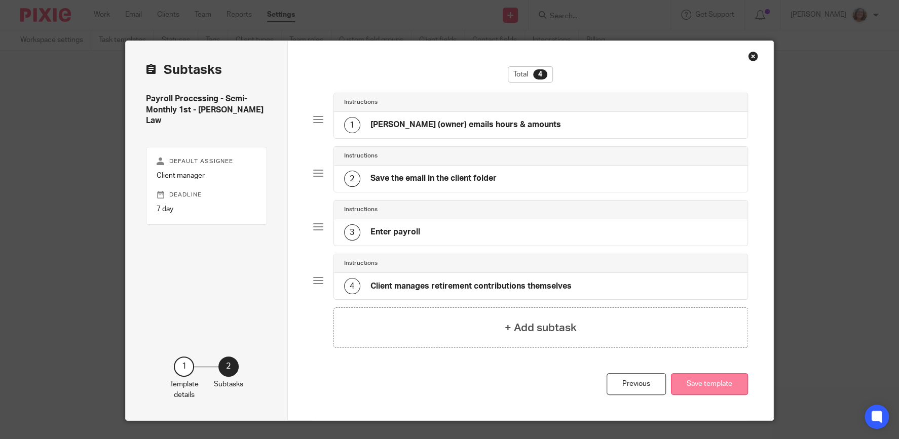
click at [711, 387] on button "Save template" at bounding box center [709, 384] width 77 height 22
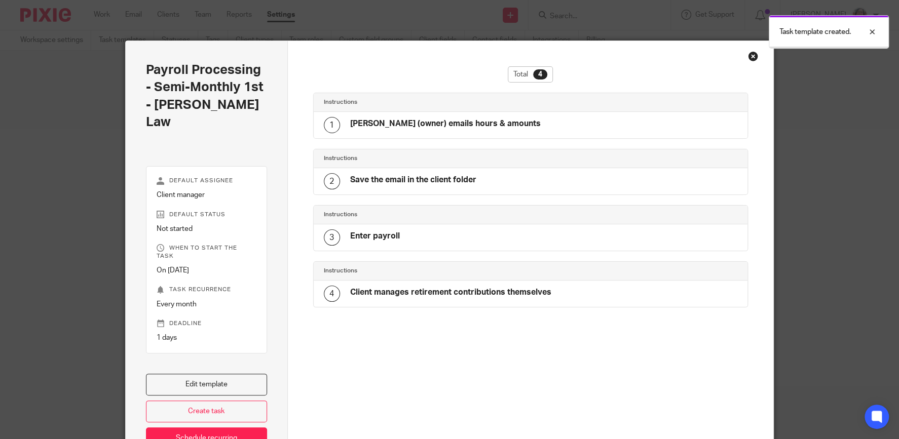
click at [236, 428] on link "Schedule recurring" at bounding box center [206, 439] width 121 height 22
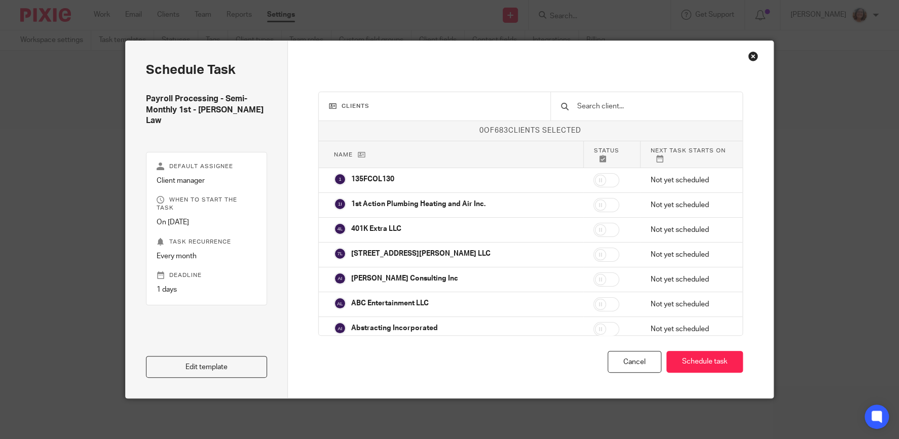
click at [595, 108] on input "text" at bounding box center [654, 106] width 156 height 11
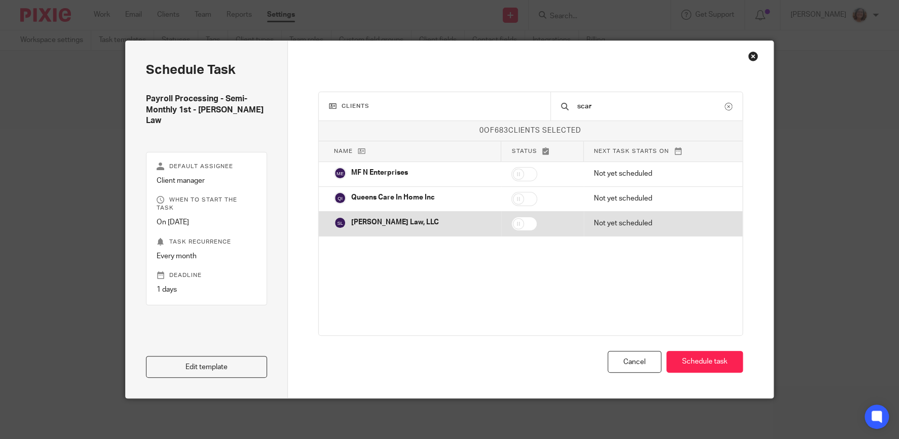
type input "scar"
click at [532, 224] on input "checkbox" at bounding box center [524, 224] width 26 height 14
checkbox input "true"
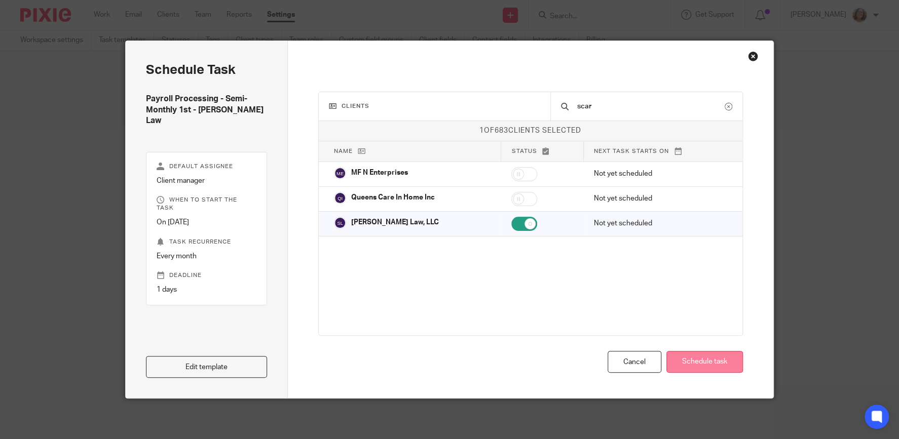
click at [715, 363] on button "Schedule task" at bounding box center [704, 362] width 76 height 22
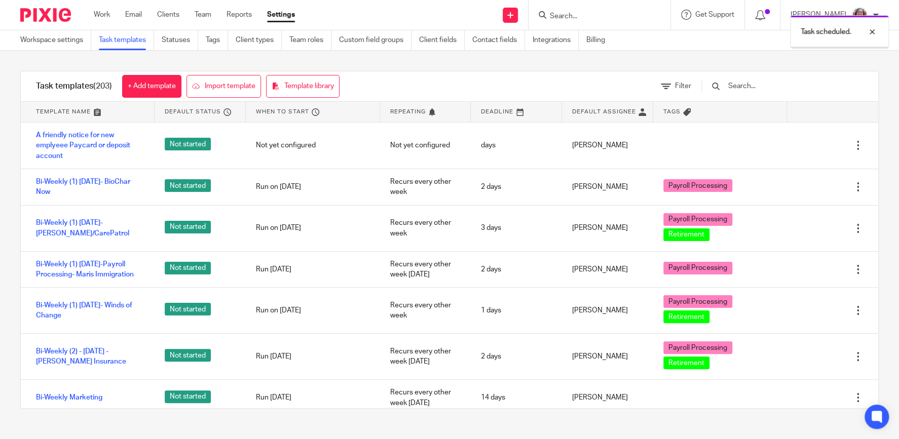
click at [763, 90] on input "text" at bounding box center [786, 86] width 118 height 11
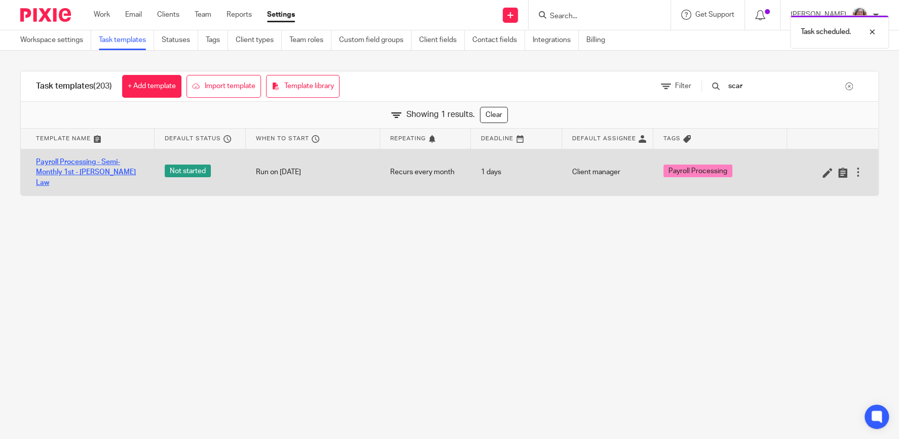
type input "scar"
click at [97, 169] on link "Payroll Processing - Semi-Monthly 1st - [PERSON_NAME] Law" at bounding box center [90, 172] width 108 height 31
click at [99, 167] on link "Payroll Processing - Semi-Monthly 1st - [PERSON_NAME] Law" at bounding box center [90, 172] width 108 height 31
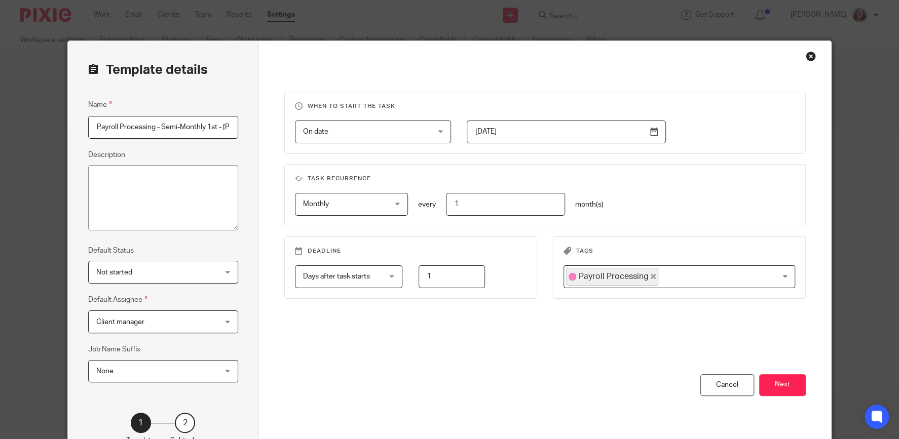
scroll to position [0, 33]
click at [214, 319] on div "Client manager Client manager" at bounding box center [162, 322] width 149 height 23
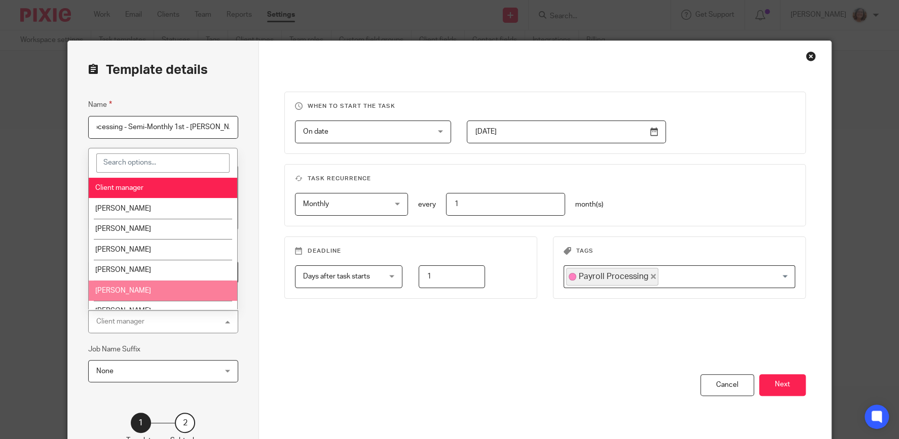
click at [152, 289] on li "[PERSON_NAME]" at bounding box center [163, 291] width 148 height 21
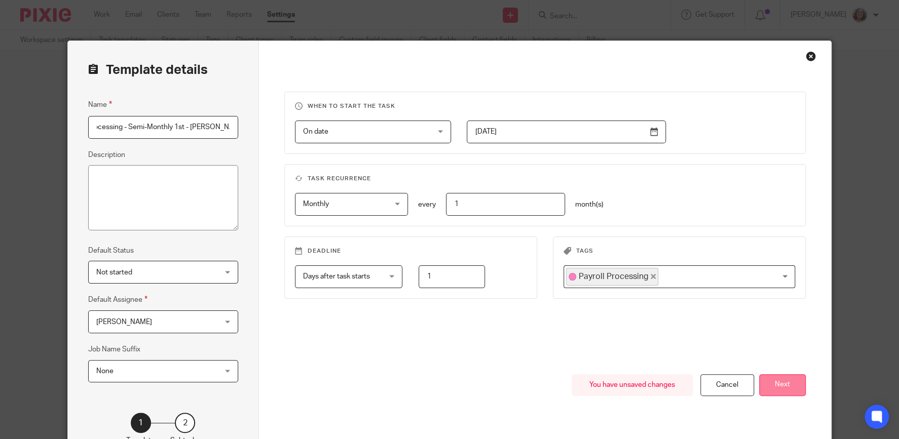
click at [773, 387] on button "Next" at bounding box center [782, 385] width 47 height 22
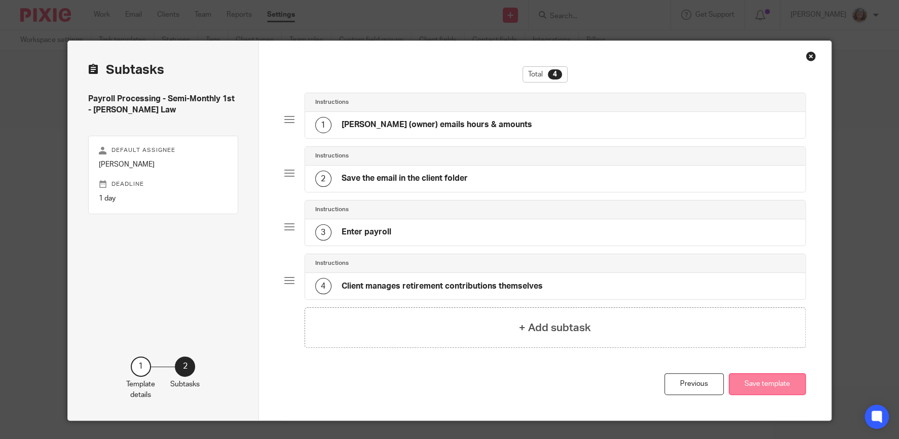
click at [776, 387] on button "Save template" at bounding box center [767, 384] width 77 height 22
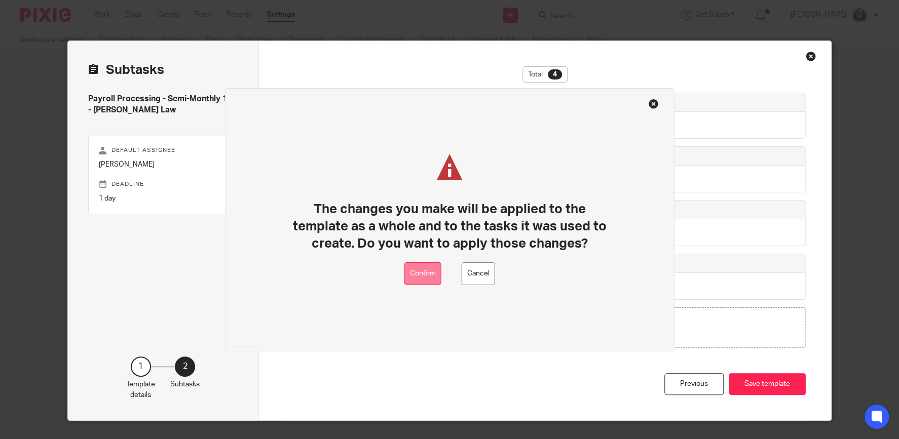
click at [425, 281] on button "Confirm" at bounding box center [422, 273] width 37 height 23
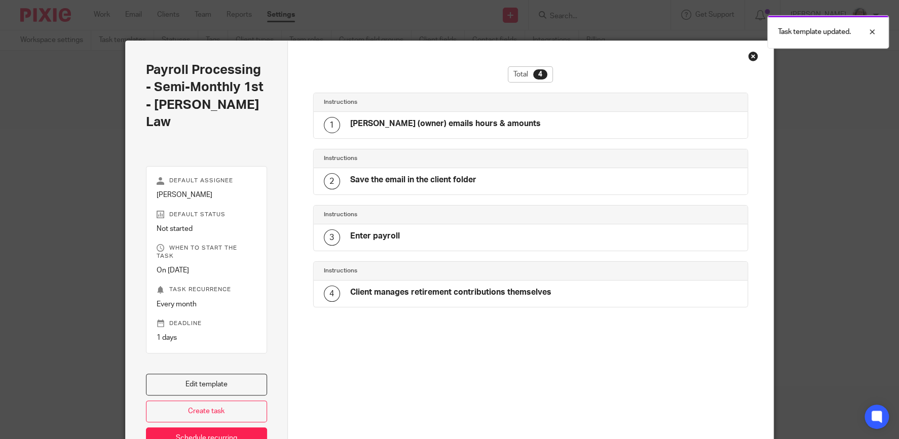
click at [754, 61] on div "Close this dialog window" at bounding box center [753, 56] width 10 height 10
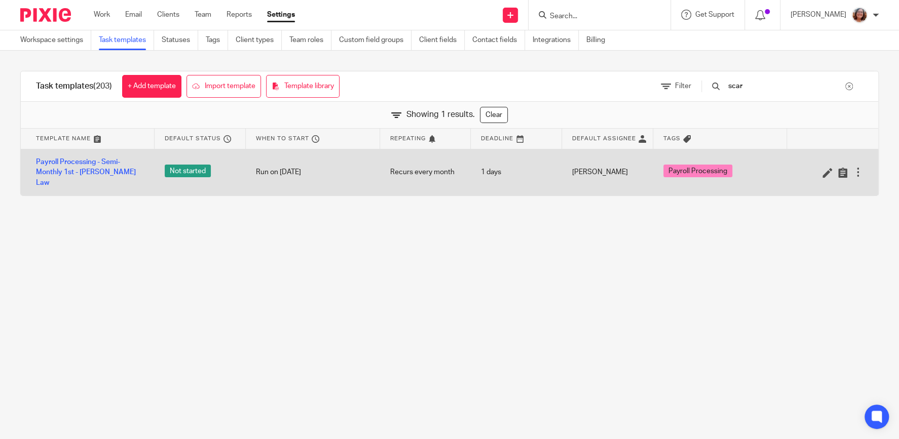
type input "scar"
click at [858, 169] on div at bounding box center [858, 172] width 10 height 10
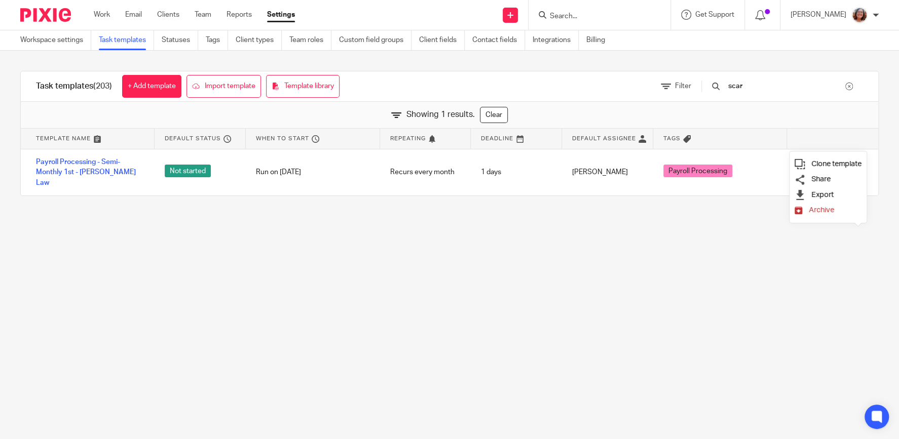
click at [853, 162] on span "Clone template" at bounding box center [836, 164] width 50 height 8
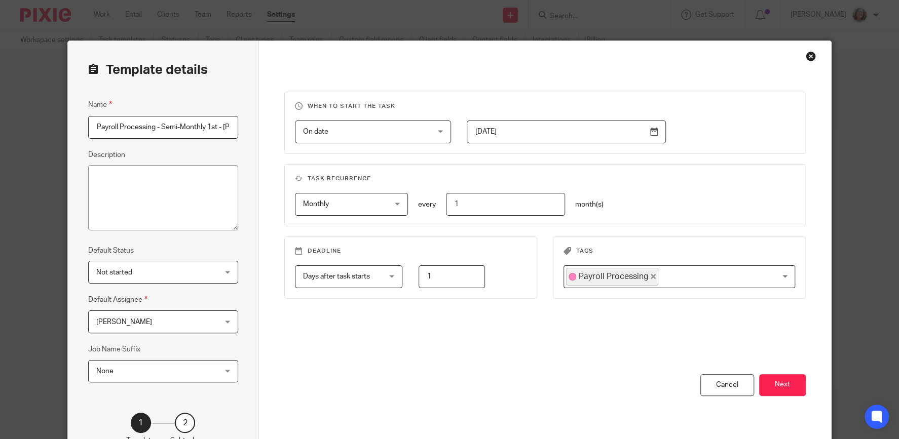
scroll to position [0, 73]
drag, startPoint x: 144, startPoint y: 127, endPoint x: 135, endPoint y: 125, distance: 9.2
click at [135, 125] on input "Payroll Processing - Semi-Monthly 1st - Scarola Law 2025-08-26" at bounding box center [162, 127] width 149 height 23
type input "Payroll Processing - Semi-Monthly 15th - Scarola Law 2025-08-26"
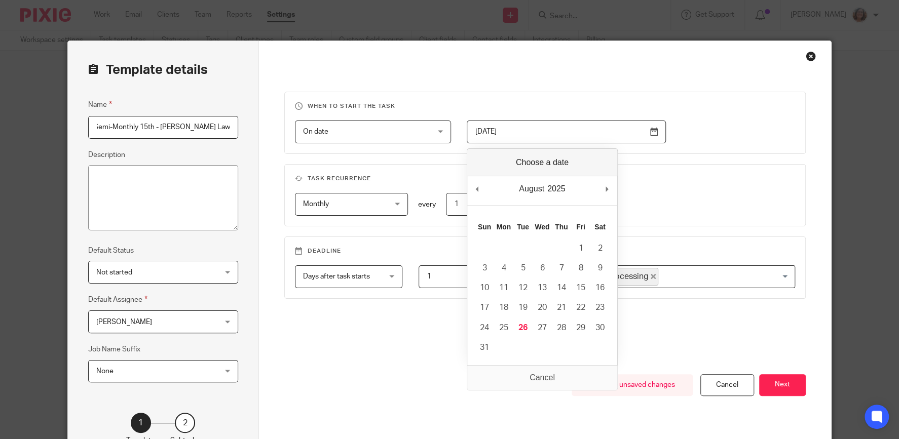
click at [654, 130] on input "2025-09-25" at bounding box center [566, 132] width 199 height 23
type input "2025-09-08"
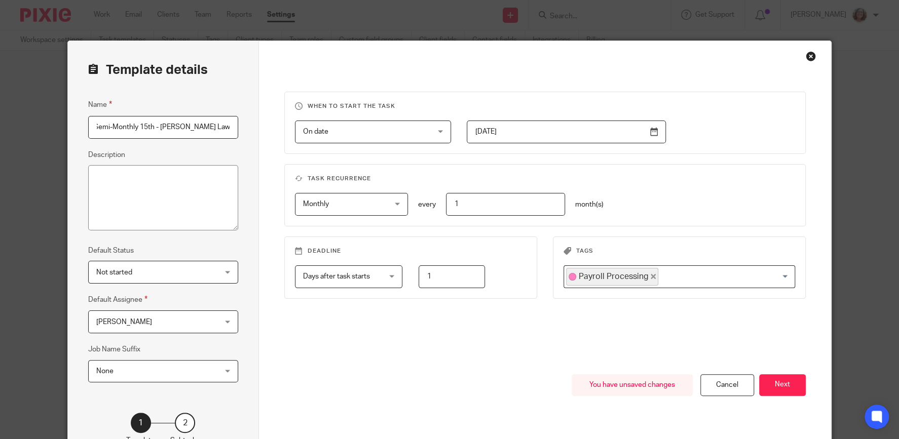
drag, startPoint x: 447, startPoint y: 277, endPoint x: 405, endPoint y: 279, distance: 42.1
click at [418, 279] on input "1" at bounding box center [451, 276] width 67 height 23
type input "2"
click at [777, 382] on button "Next" at bounding box center [782, 385] width 47 height 22
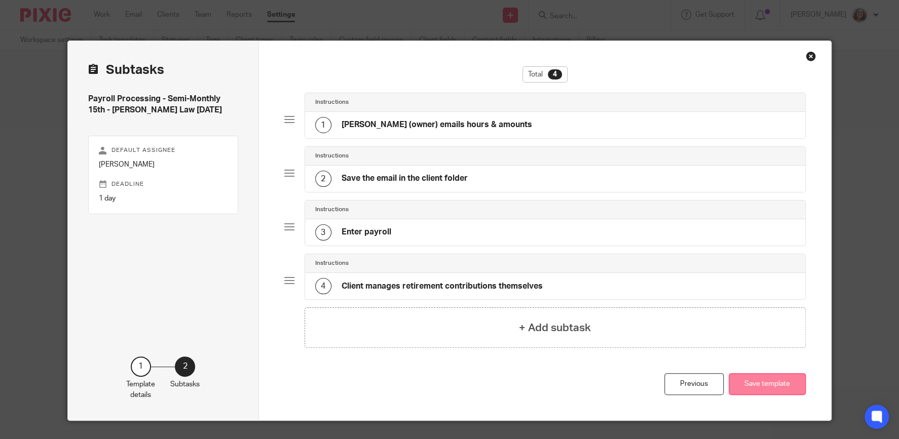
click at [761, 384] on button "Save template" at bounding box center [767, 384] width 77 height 22
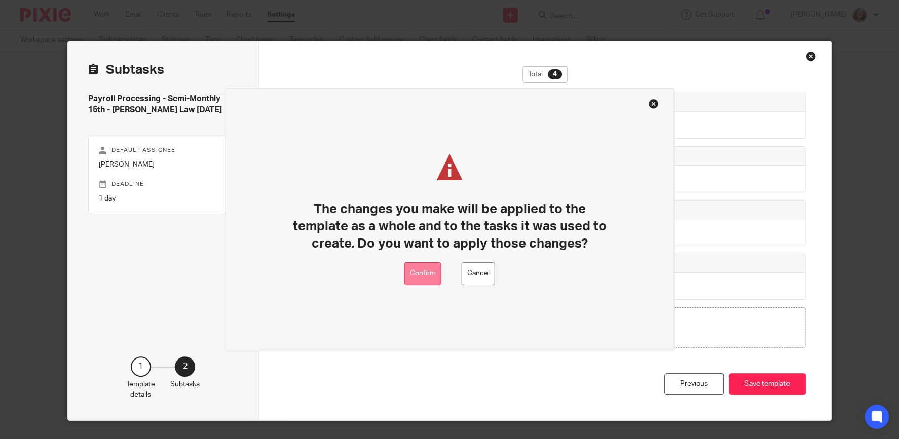
click at [427, 273] on button "Confirm" at bounding box center [422, 273] width 37 height 23
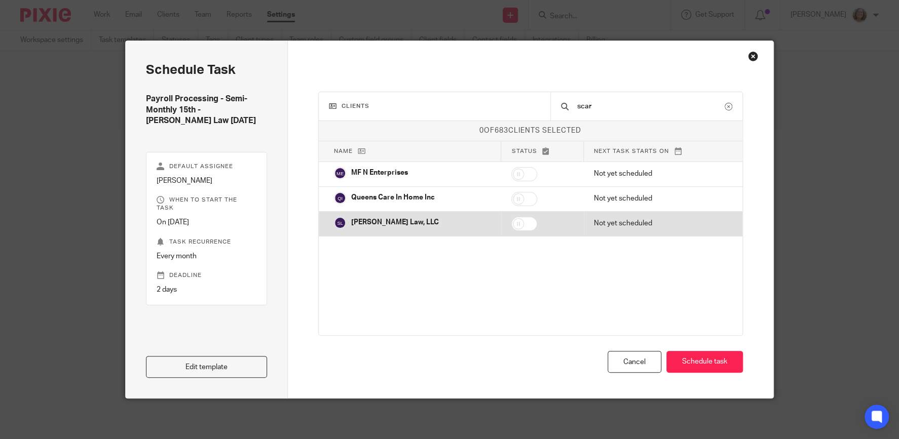
type input "scar"
drag, startPoint x: 526, startPoint y: 220, endPoint x: 545, endPoint y: 232, distance: 22.1
click at [526, 222] on input "checkbox" at bounding box center [524, 224] width 26 height 14
checkbox input "true"
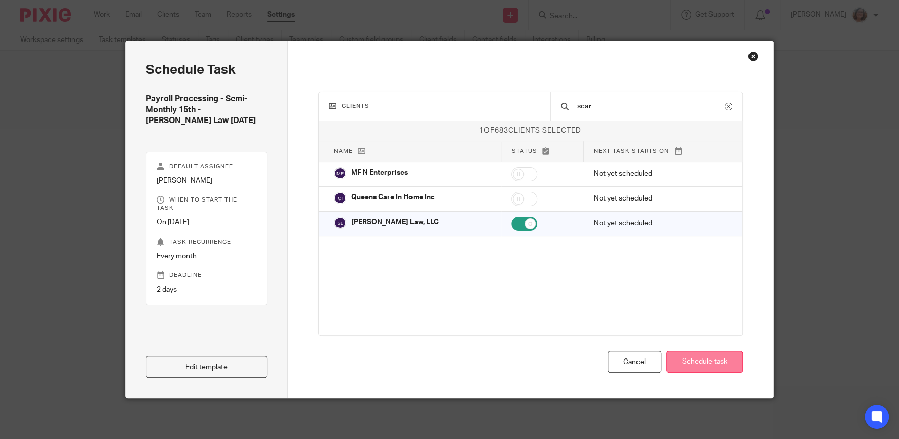
drag, startPoint x: 700, startPoint y: 353, endPoint x: 704, endPoint y: 358, distance: 6.5
click at [700, 354] on button "Schedule task" at bounding box center [704, 362] width 76 height 22
click at [713, 361] on button "Schedule task" at bounding box center [704, 362] width 76 height 22
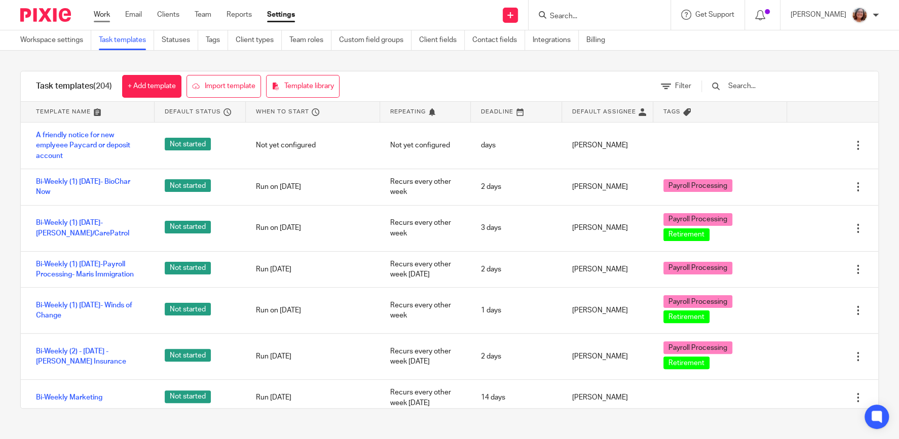
click at [100, 12] on link "Work" at bounding box center [102, 15] width 16 height 10
